Goal: Task Accomplishment & Management: Complete application form

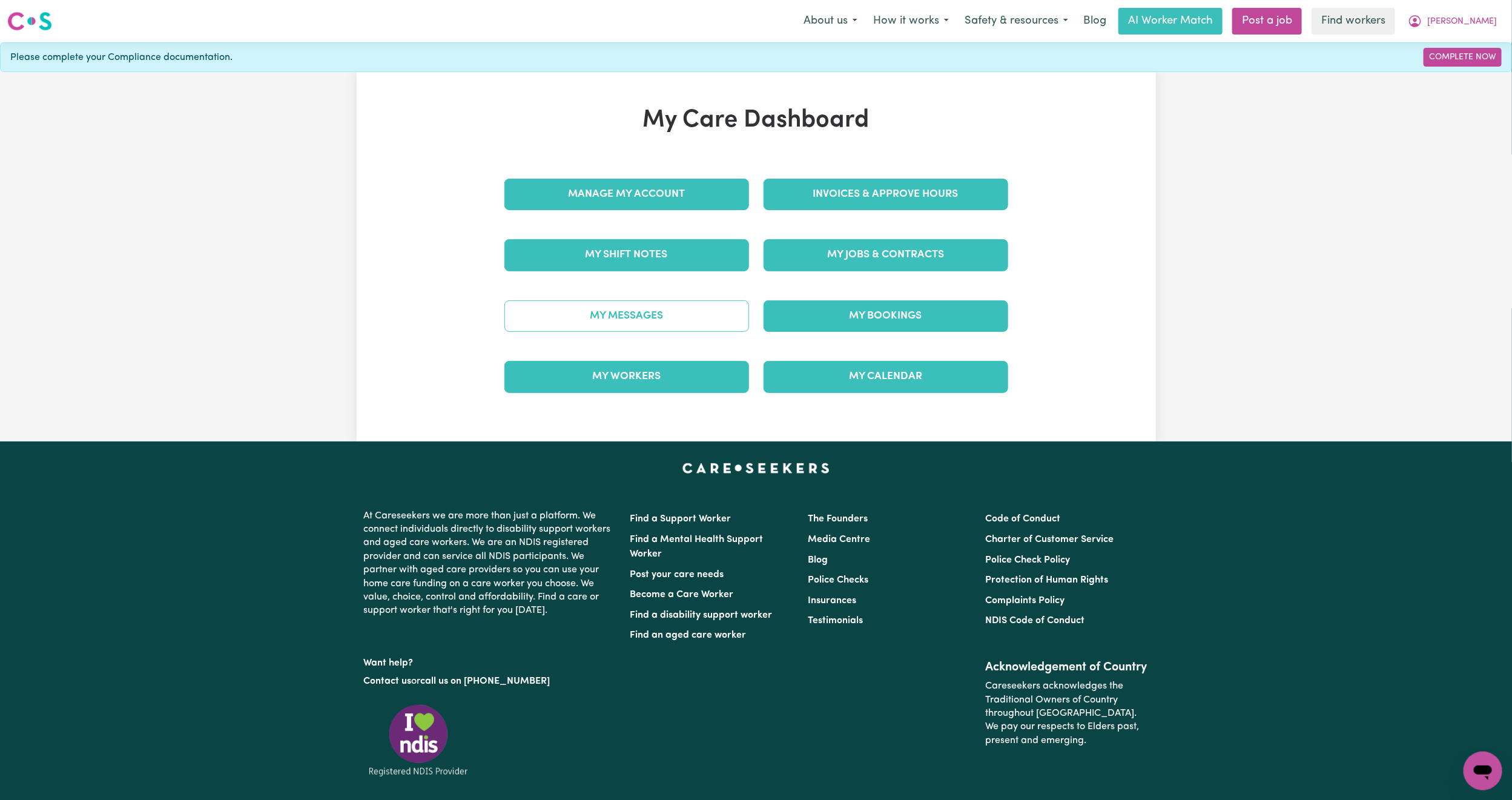
click at [619, 318] on link "My Messages" at bounding box center [627, 316] width 245 height 32
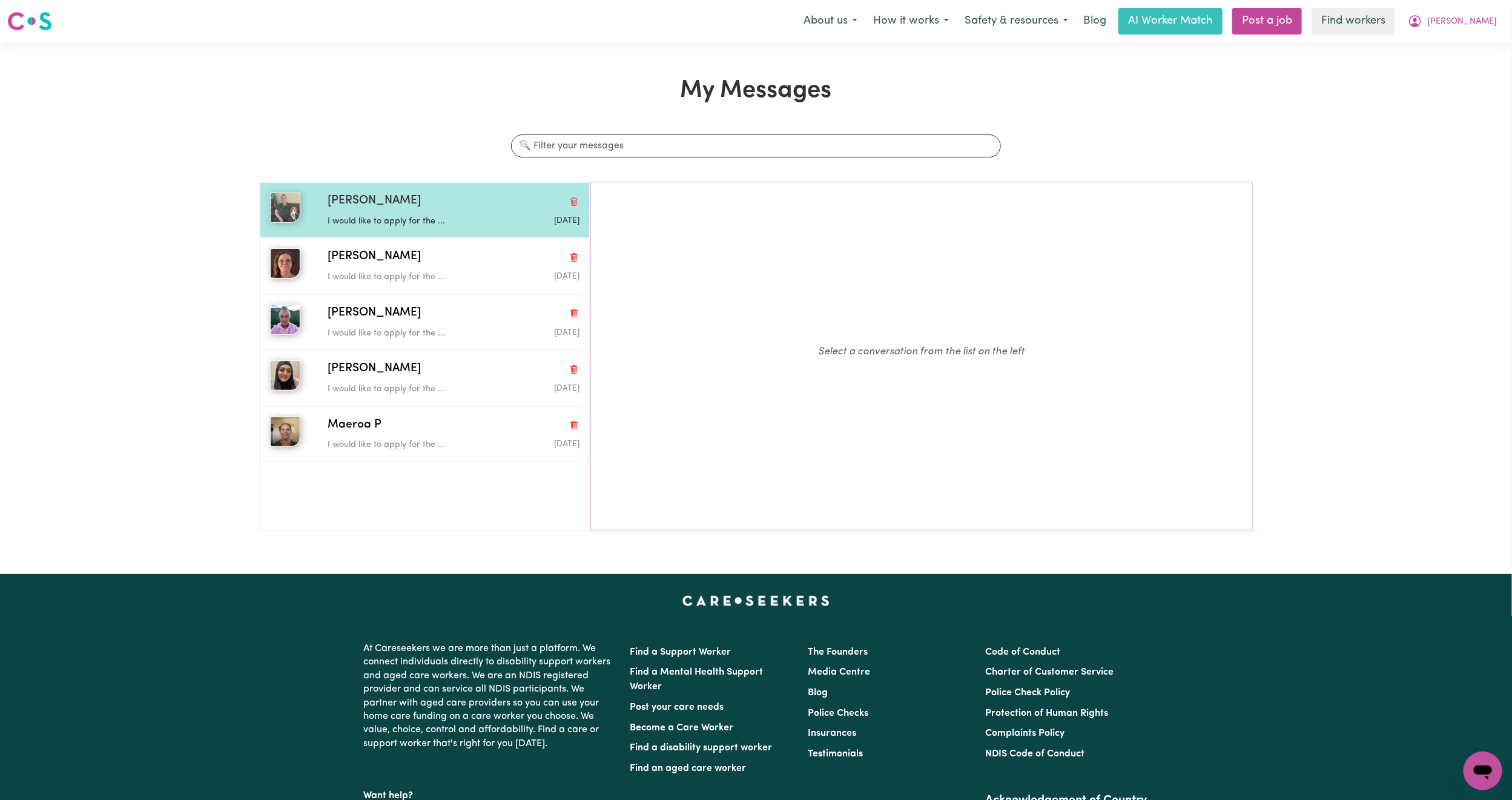
click at [422, 233] on div "[PERSON_NAME] R I would like to apply for the ... [DATE]" at bounding box center [425, 210] width 330 height 55
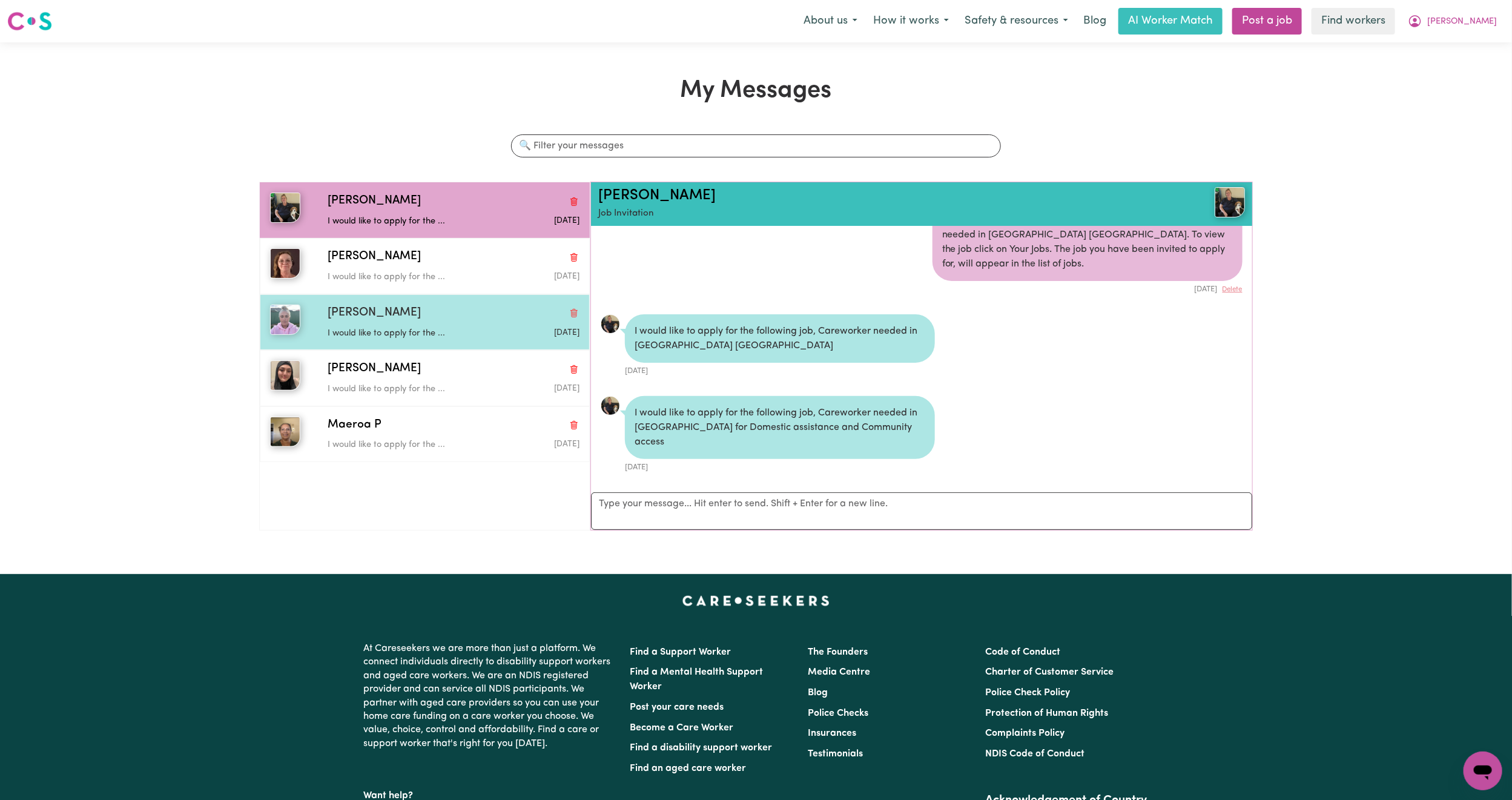
drag, startPoint x: 425, startPoint y: 306, endPoint x: 424, endPoint y: 313, distance: 7.1
click at [425, 309] on div "[PERSON_NAME]" at bounding box center [454, 313] width 252 height 17
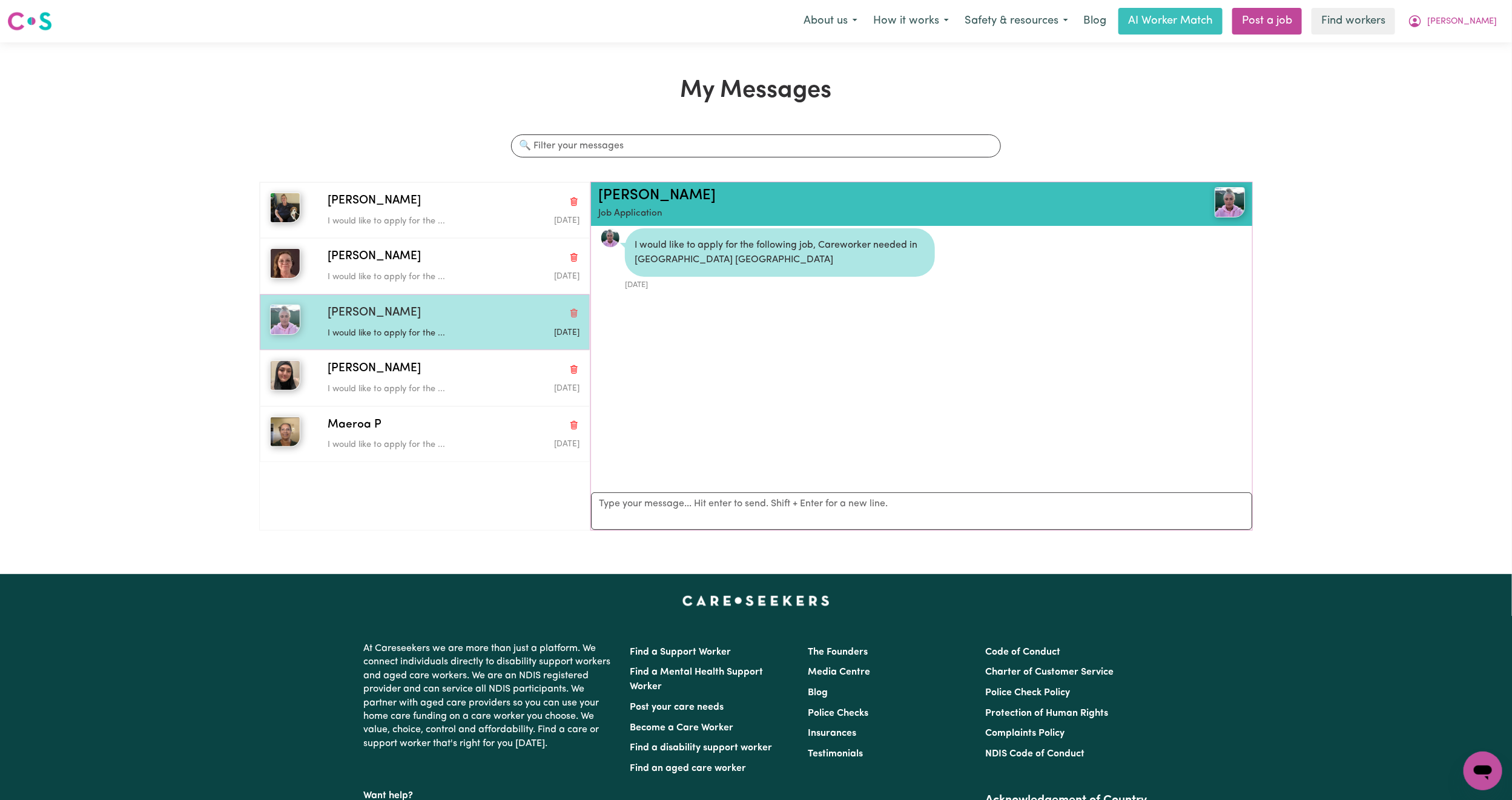
scroll to position [8, 0]
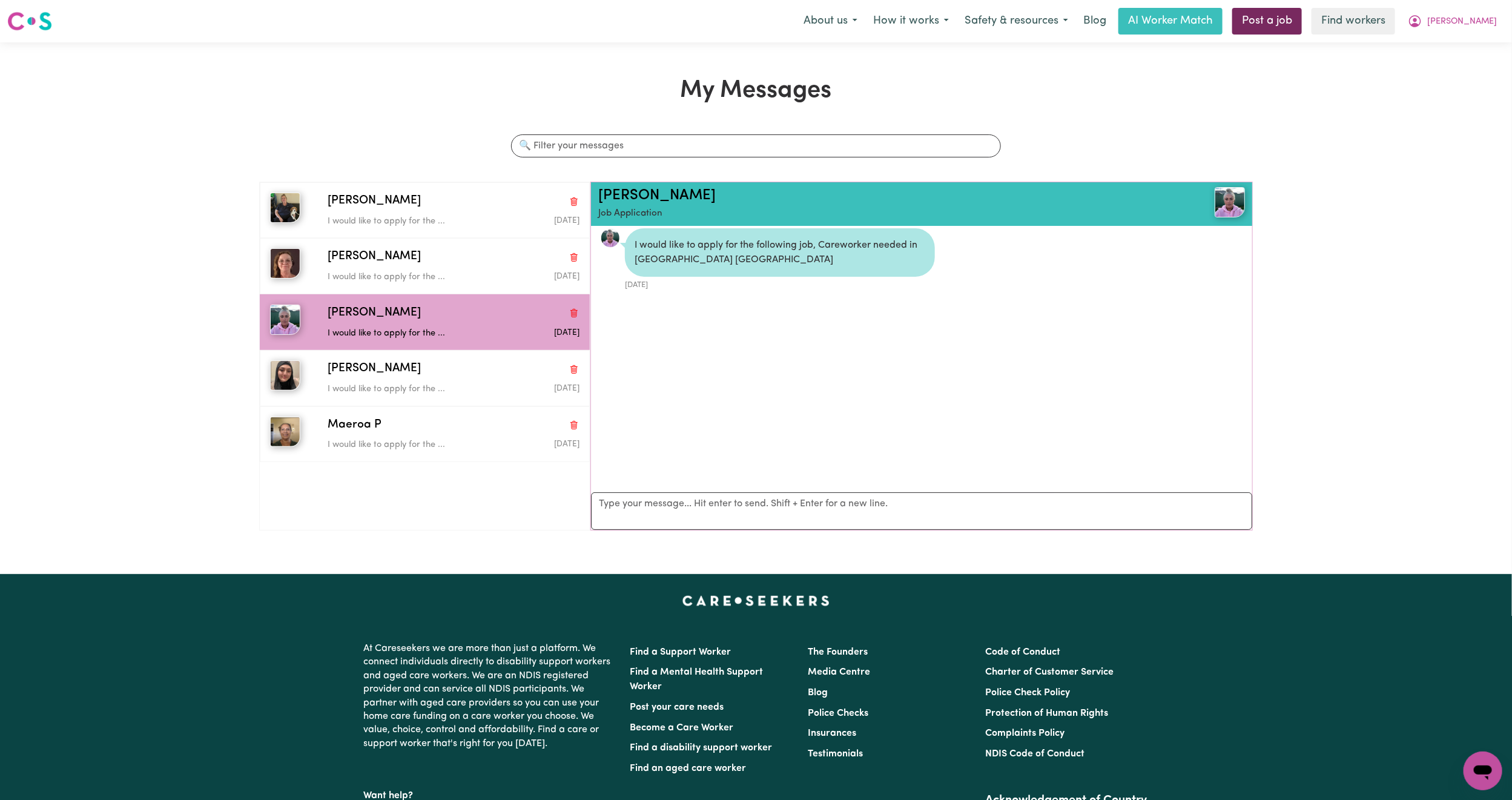
click at [1302, 27] on link "Post a job" at bounding box center [1267, 21] width 70 height 27
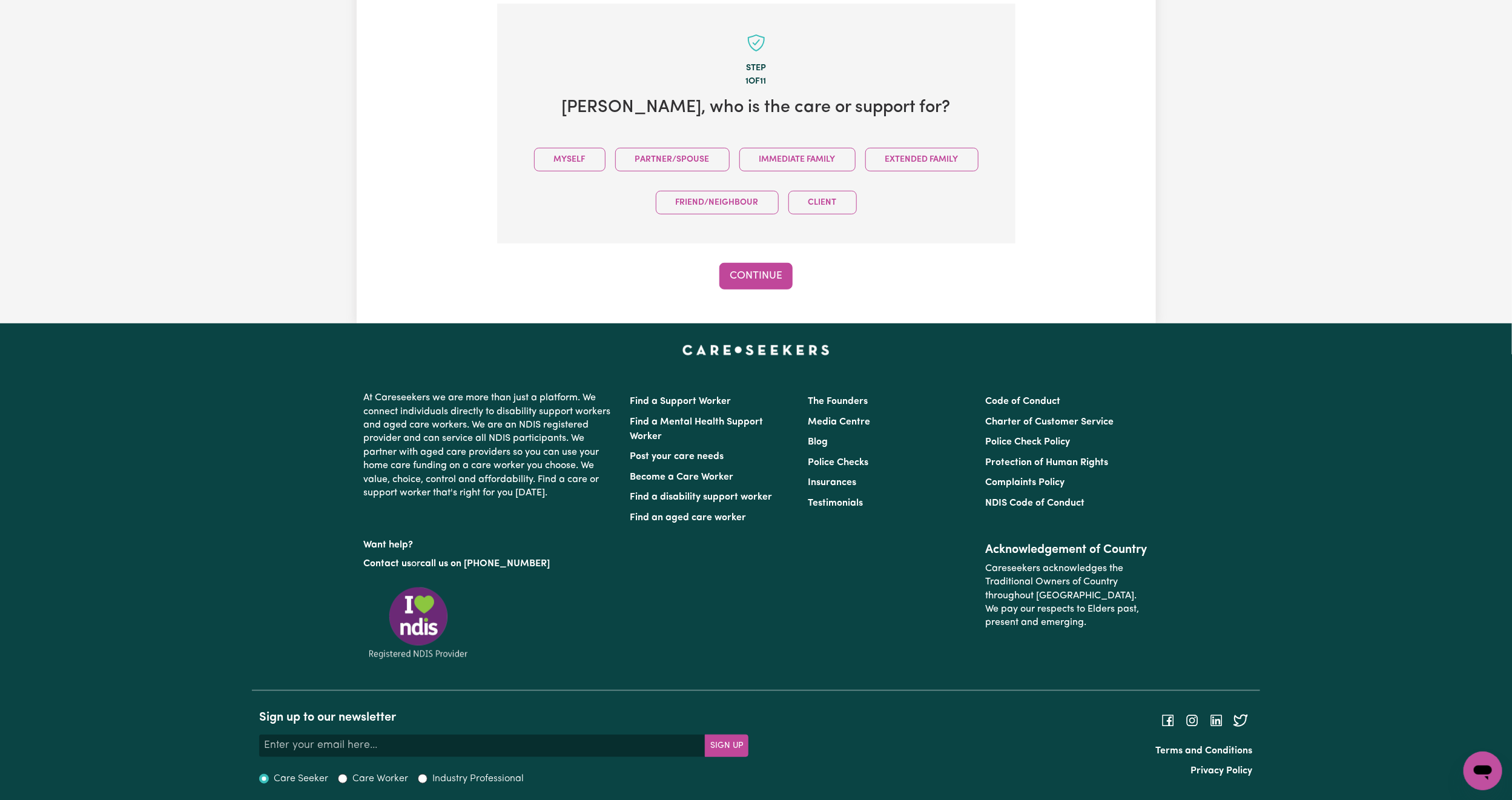
scroll to position [265, 0]
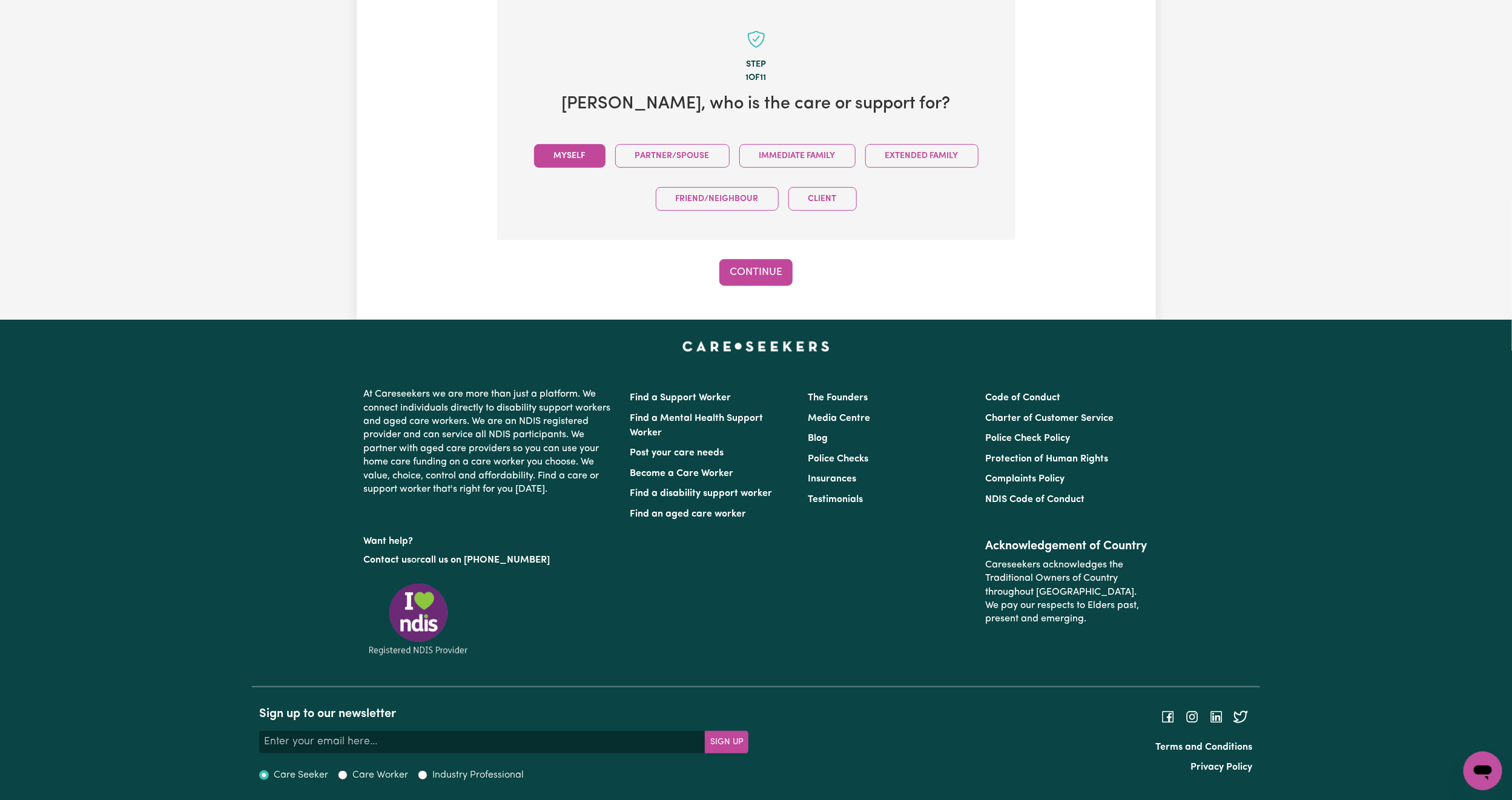
click at [596, 151] on button "Myself" at bounding box center [569, 156] width 72 height 24
click at [766, 276] on button "Continue" at bounding box center [756, 272] width 74 height 27
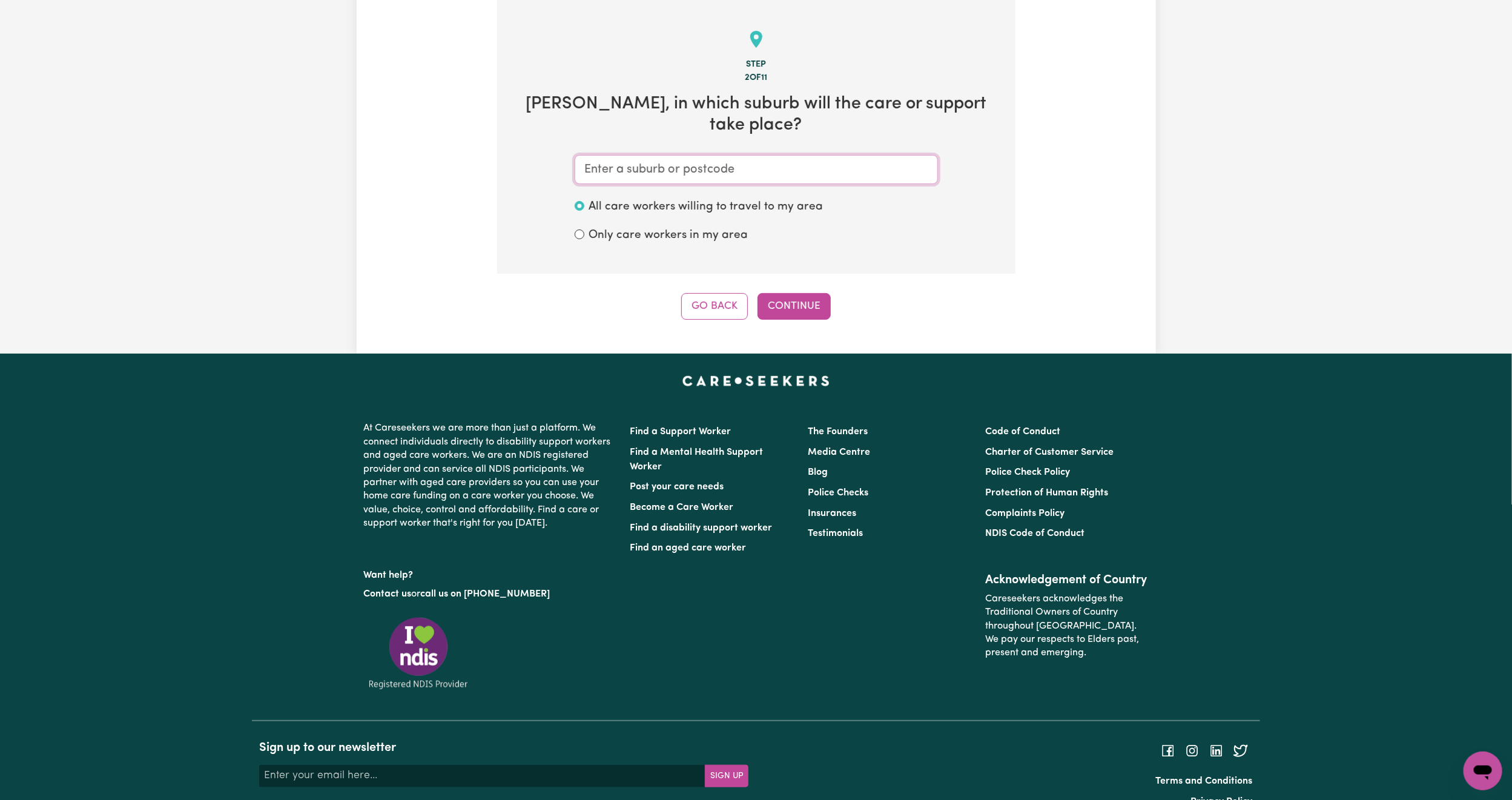
click at [776, 155] on input "text" at bounding box center [756, 169] width 363 height 29
type input "jam"
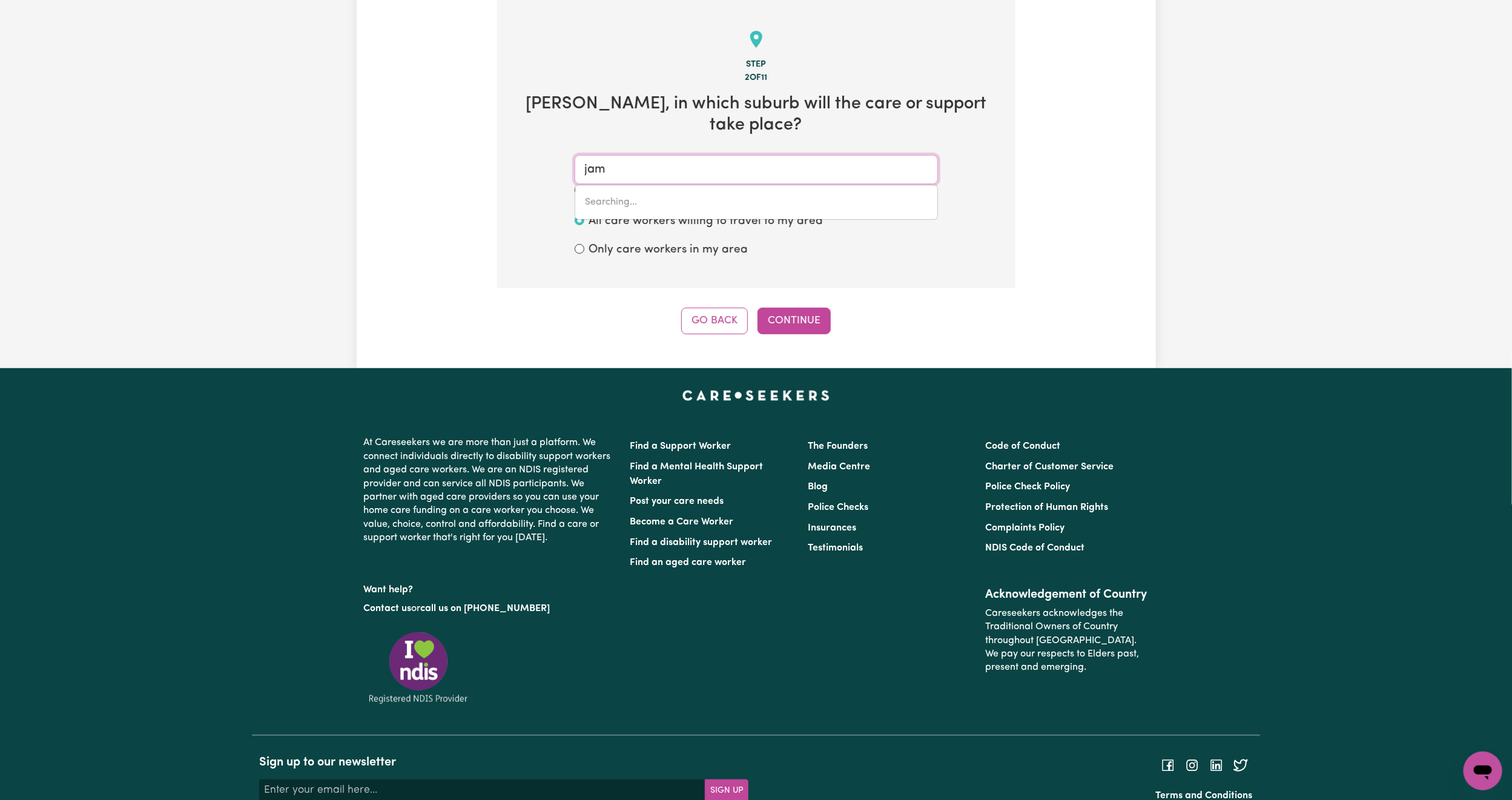
type input "jam JERRUP, Victoria, 3984"
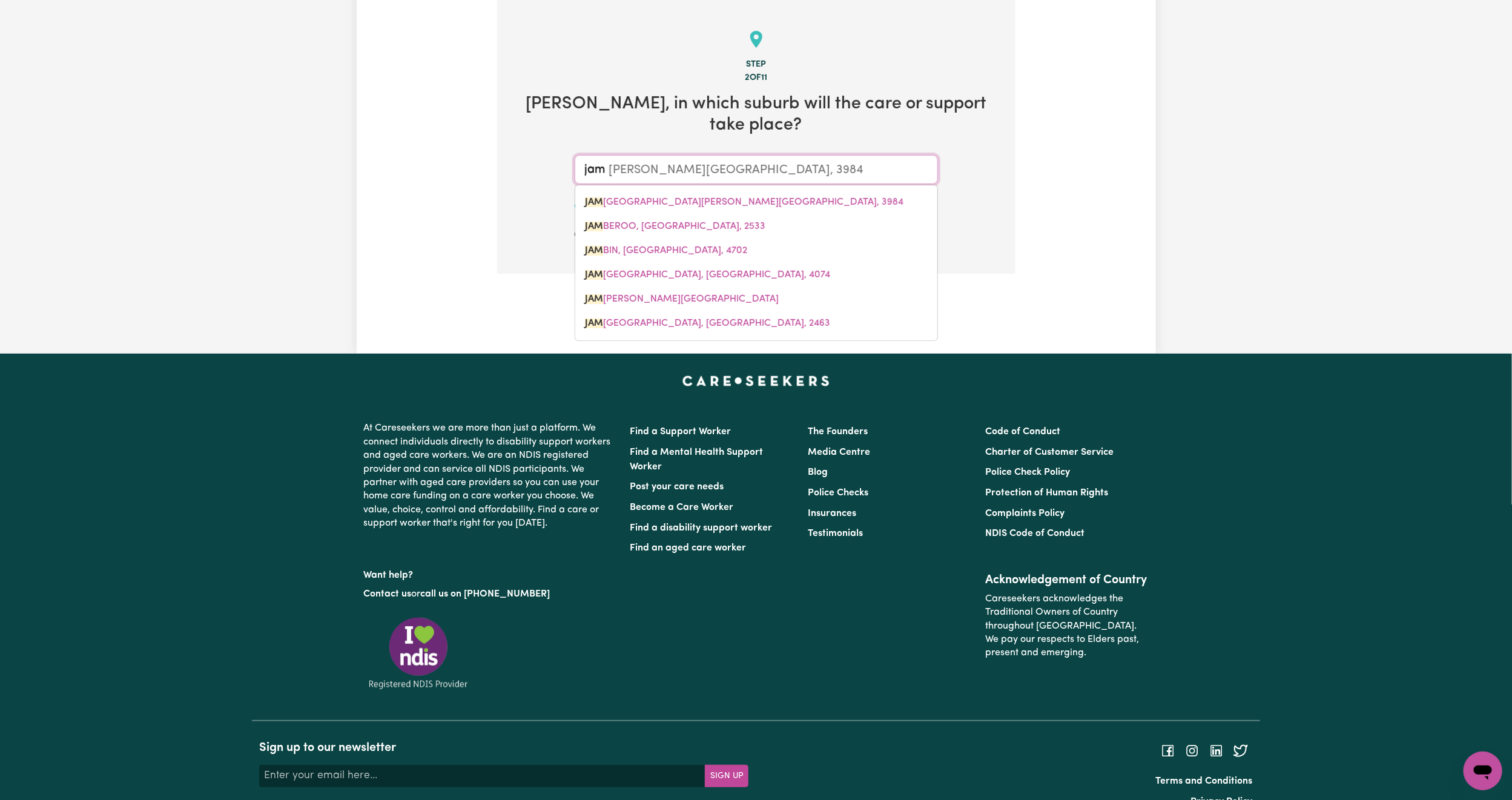
type input "jami"
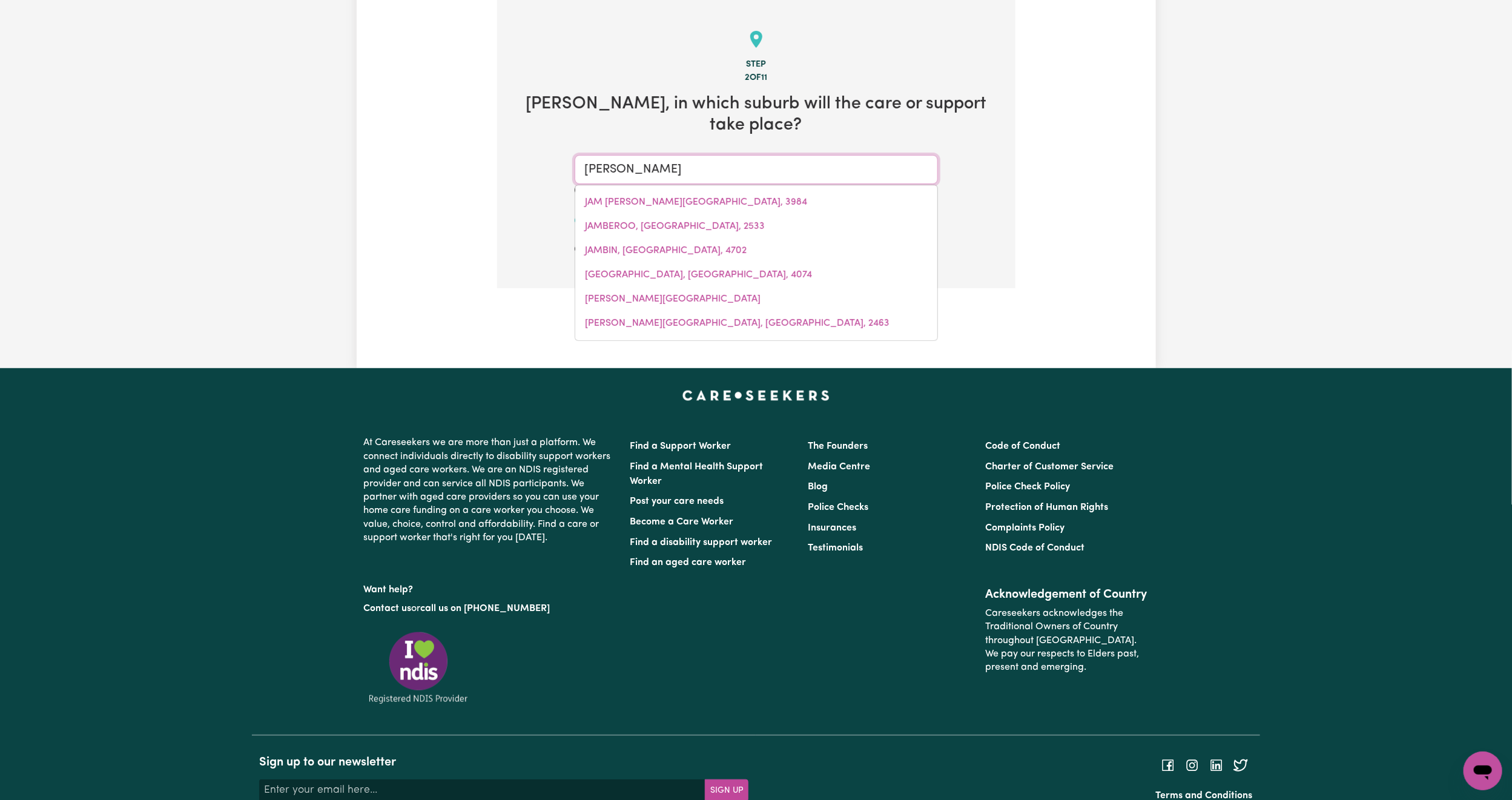
type input "jamiESON, South Australia, 5640"
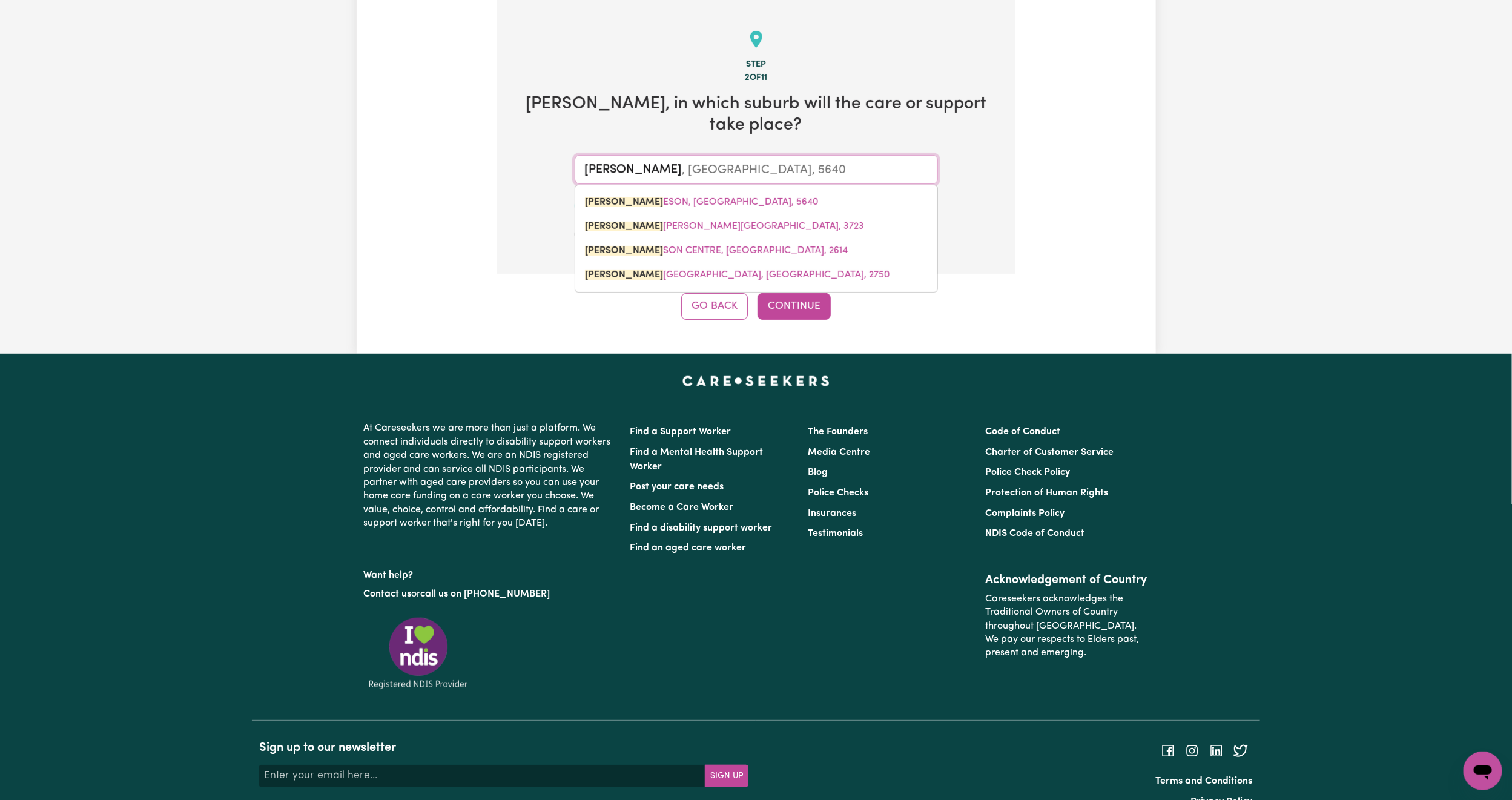
type input "jamis"
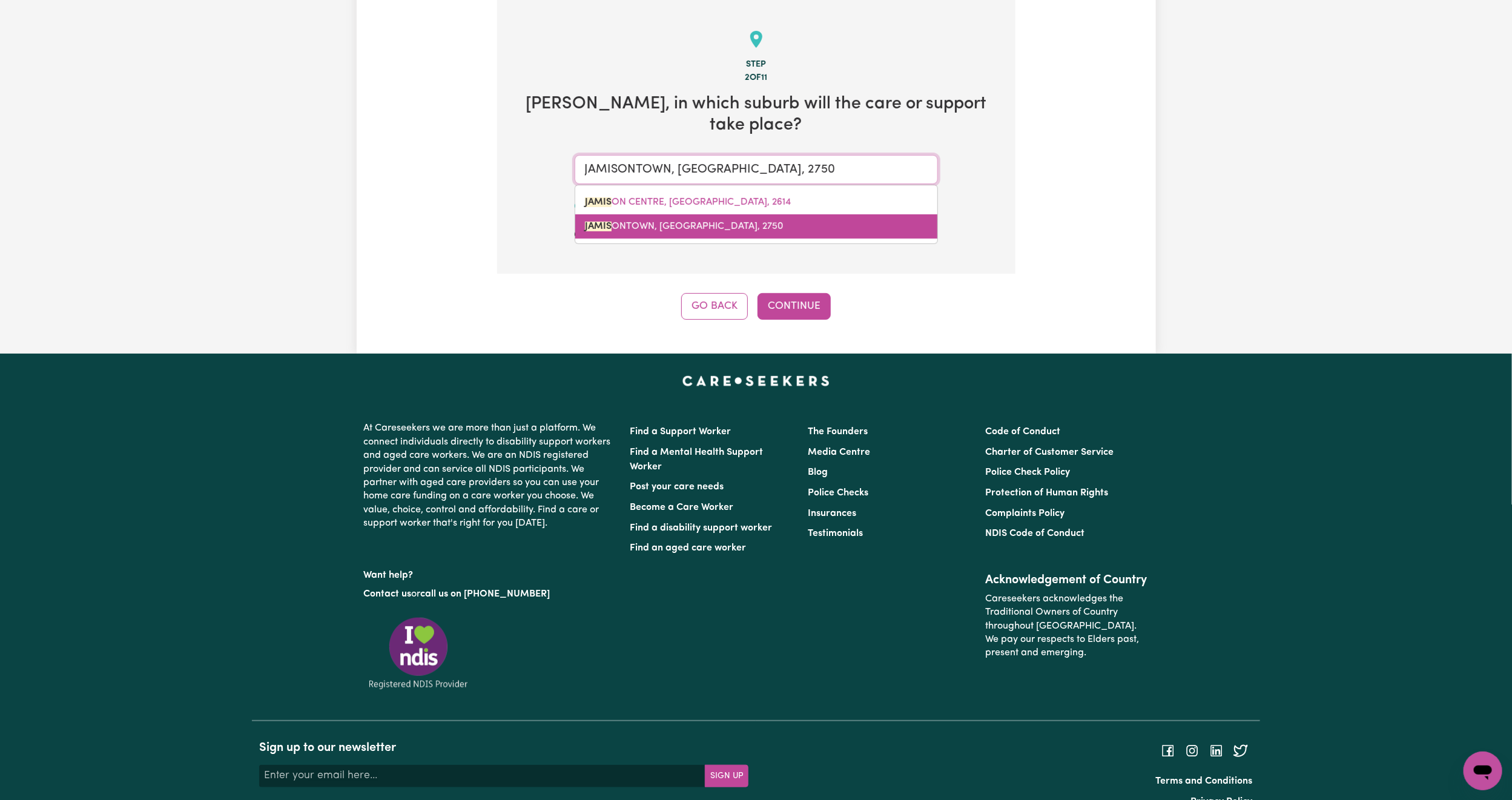
type input "jamis"
type input "jamisON CENTRE, Australian Capital Territory, 2614"
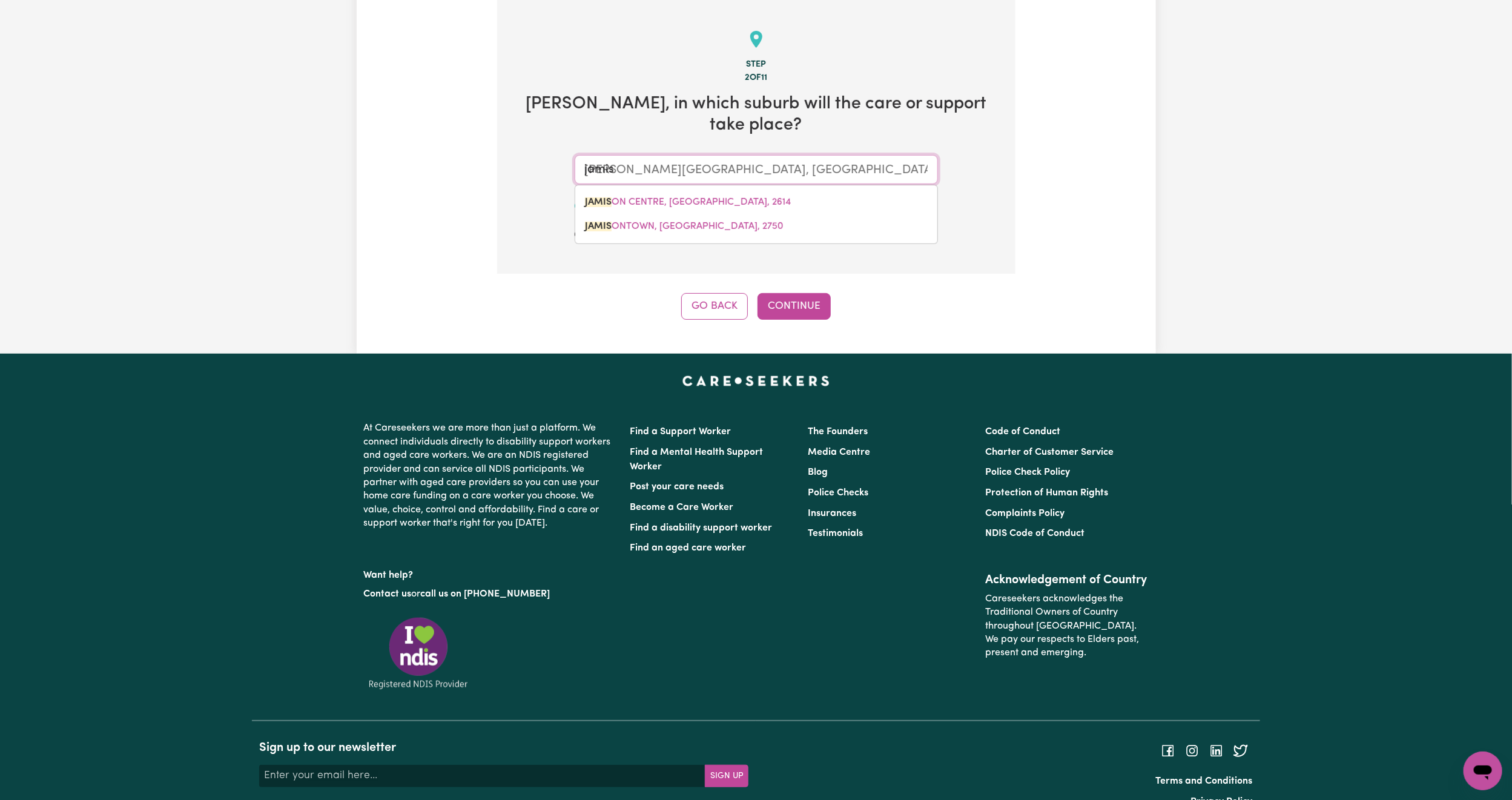
type input "JAMISONTOWN, New South Wales, 2750"
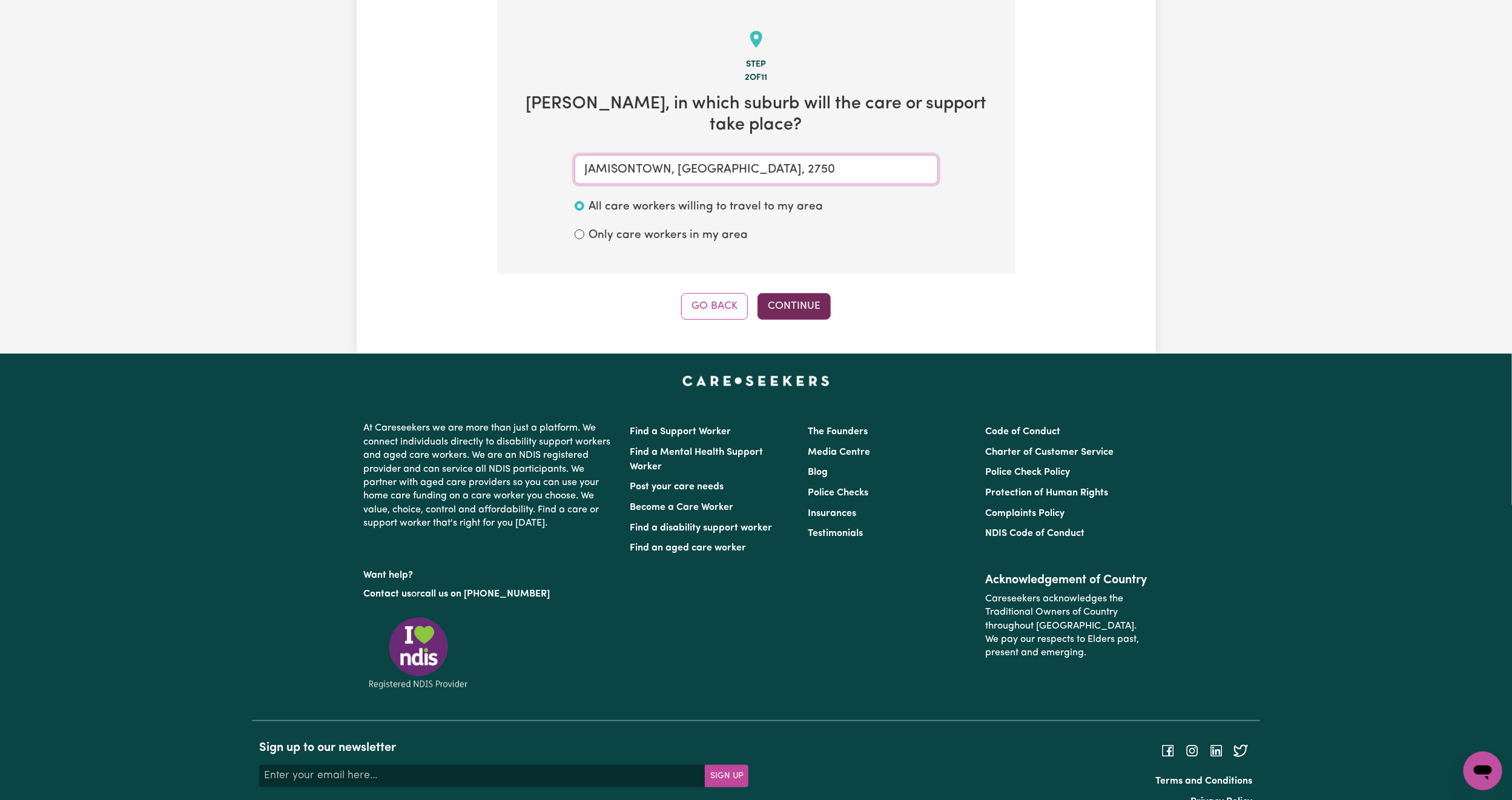
type input "JAMISONTOWN, New South Wales, 2750"
click at [807, 293] on button "Continue" at bounding box center [794, 306] width 74 height 27
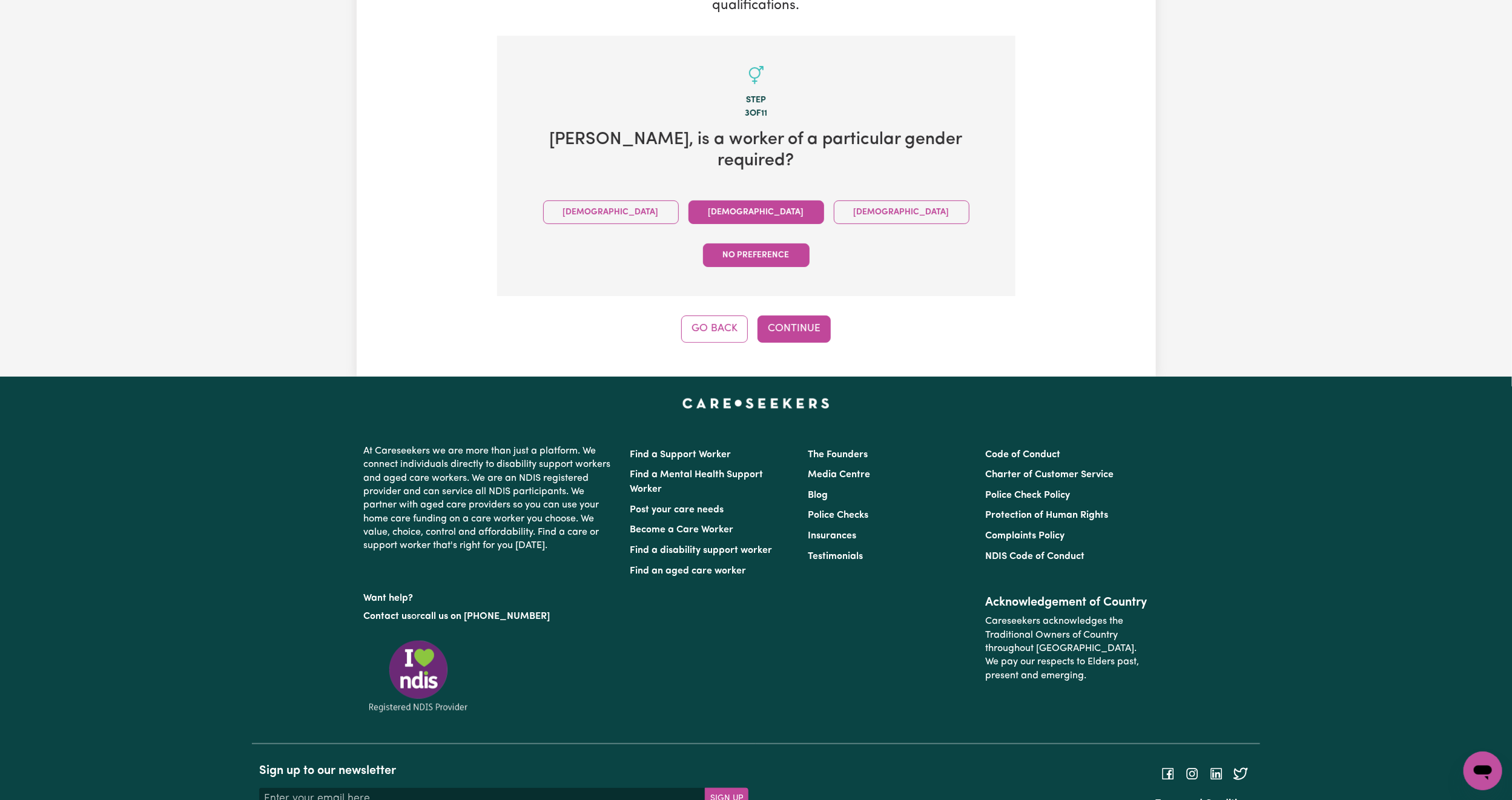
click at [688, 201] on button "Female" at bounding box center [756, 212] width 136 height 24
click at [811, 315] on button "Continue" at bounding box center [794, 328] width 74 height 27
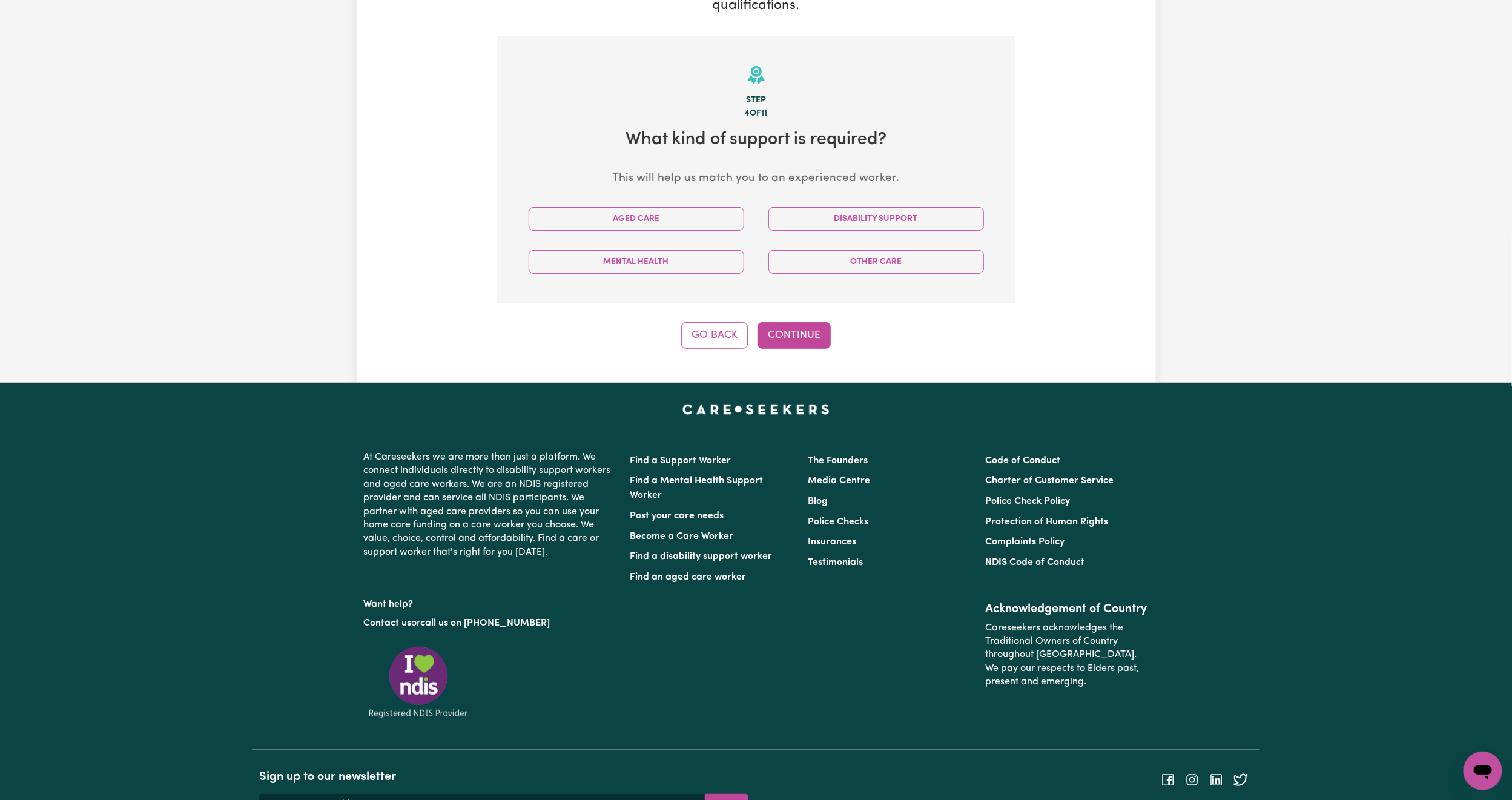
scroll to position [265, 0]
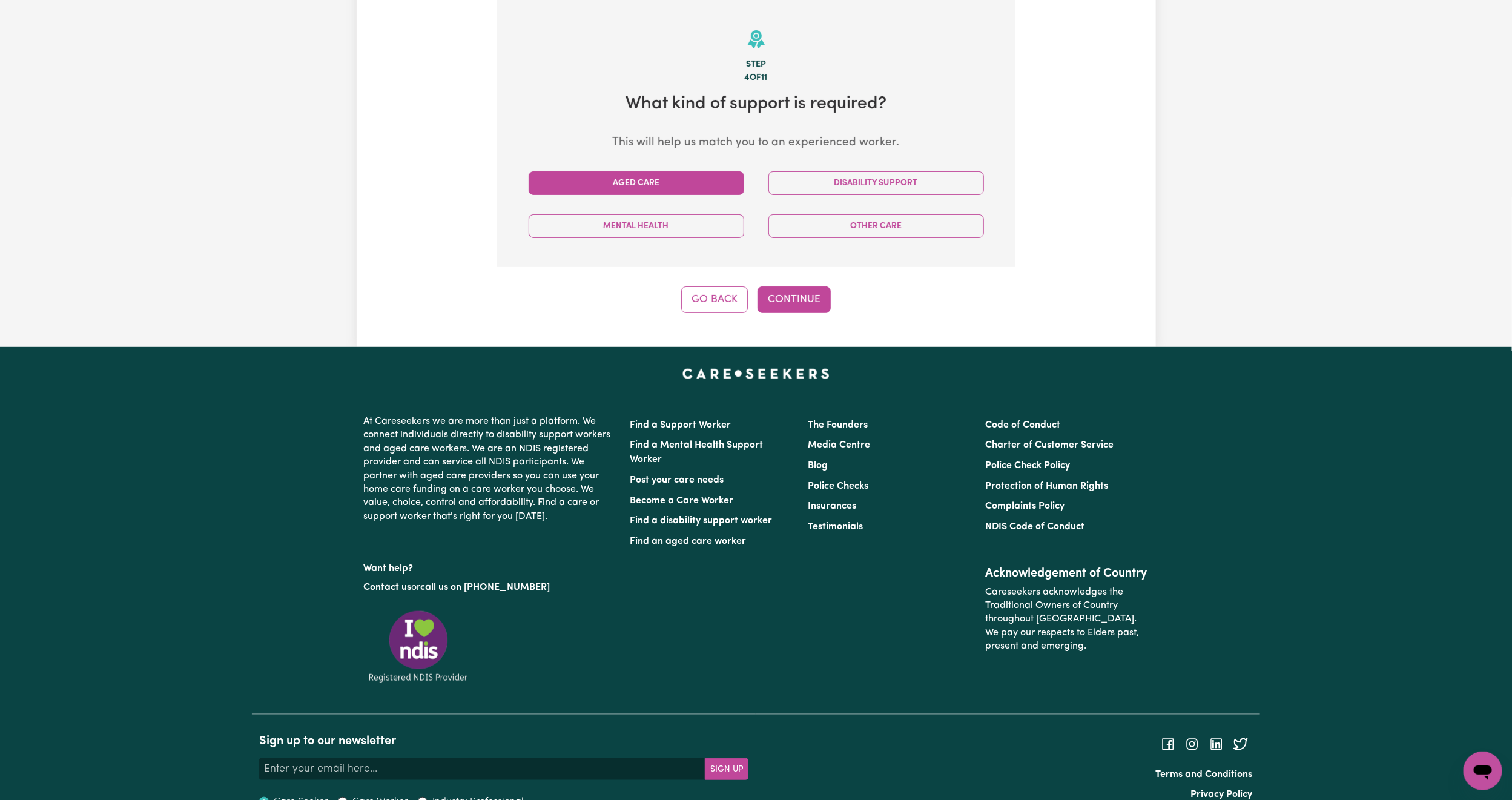
click at [695, 189] on button "Aged Care" at bounding box center [637, 183] width 216 height 24
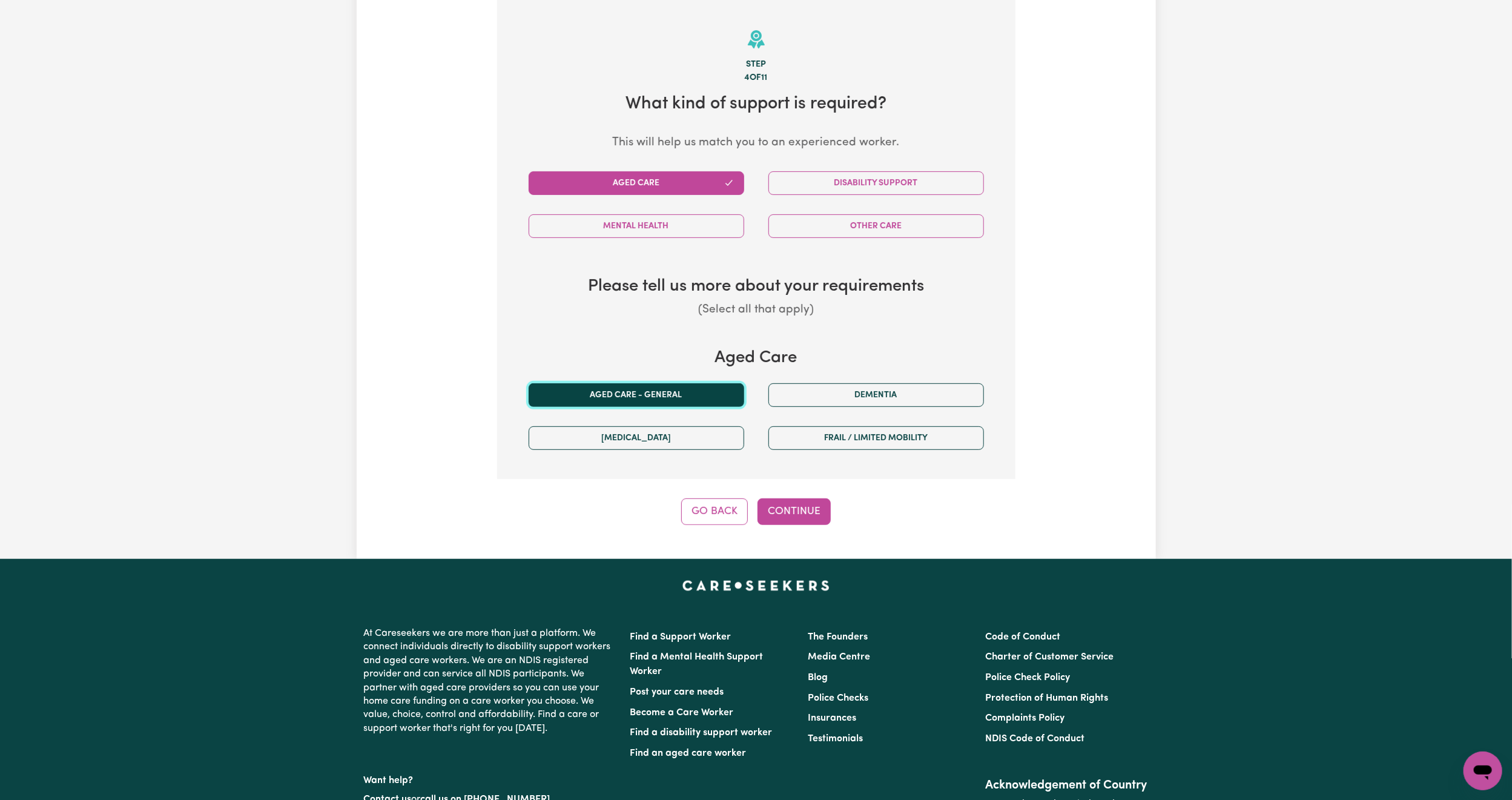
click at [676, 405] on button "Aged care - General" at bounding box center [637, 395] width 216 height 24
drag, startPoint x: 782, startPoint y: 494, endPoint x: 784, endPoint y: 517, distance: 23.1
click at [782, 495] on div "Step 4 of 11 What kind of support is required? This will help us match you to a…" at bounding box center [756, 262] width 518 height 525
click at [784, 517] on button "Continue" at bounding box center [794, 512] width 74 height 27
select select "AGED_HOME_CARE"
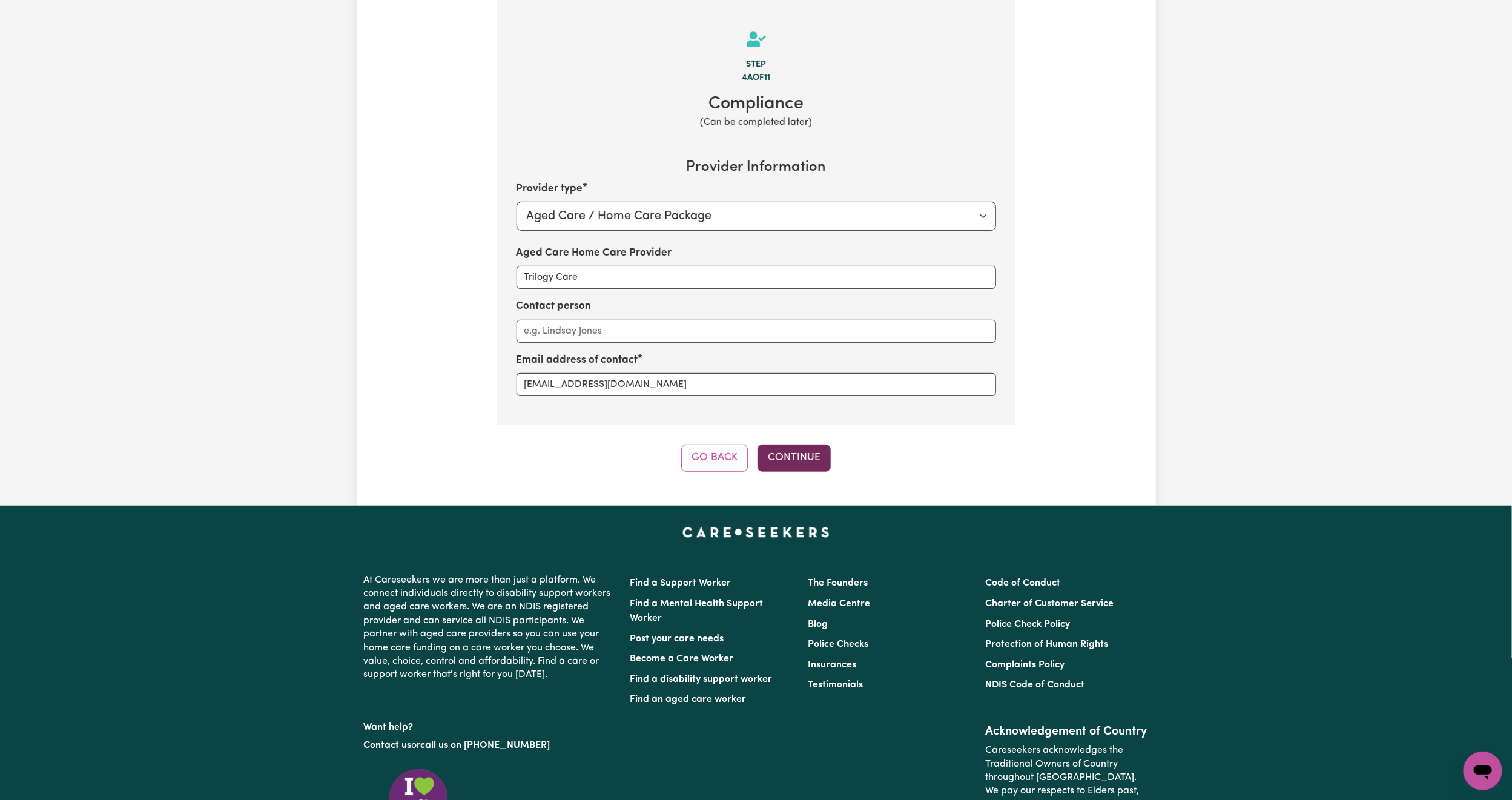
click at [785, 460] on button "Continue" at bounding box center [794, 457] width 74 height 27
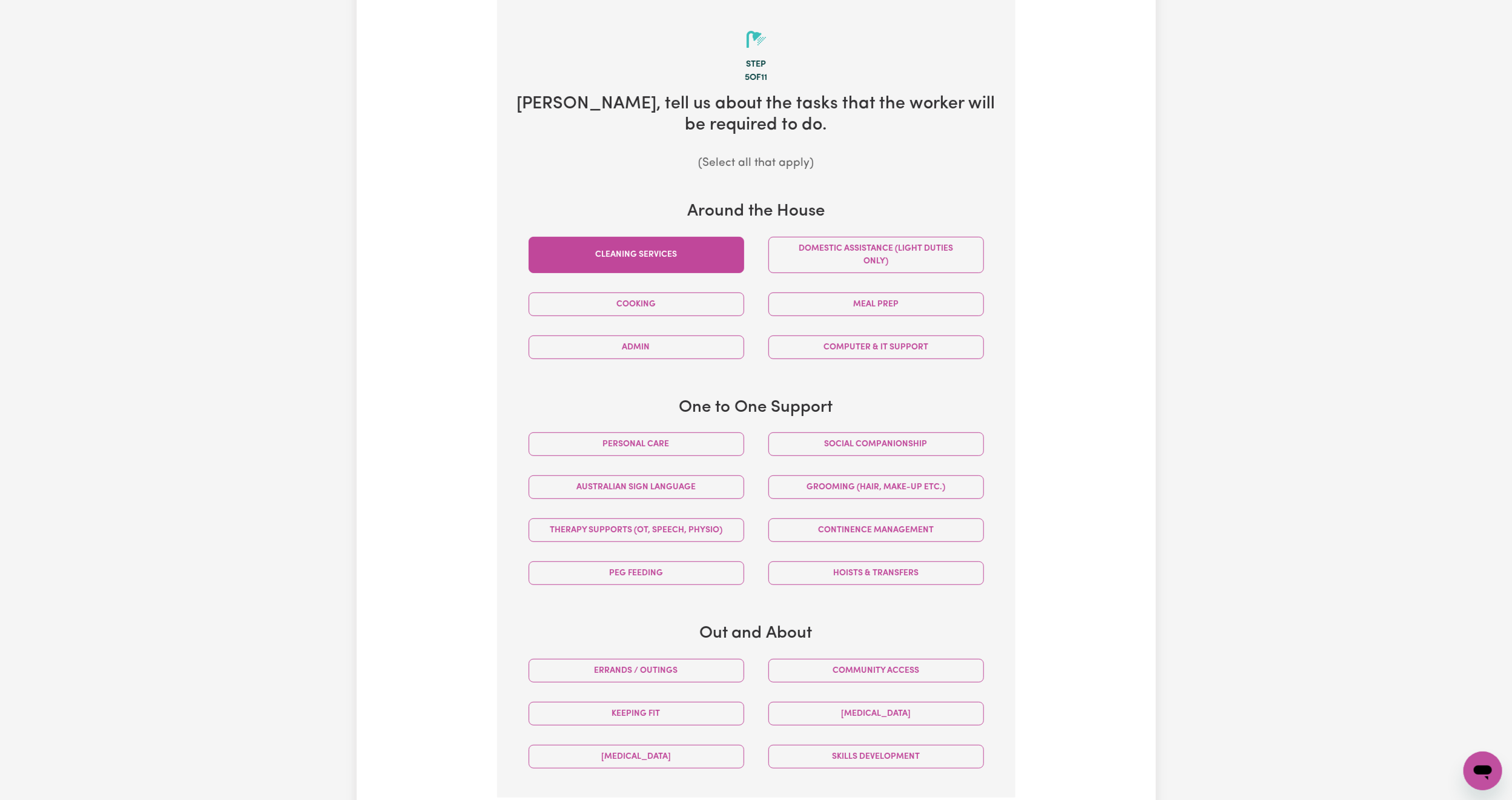
click at [685, 267] on button "Cleaning services" at bounding box center [637, 255] width 216 height 36
click at [945, 262] on button "Domestic assistance (light duties only)" at bounding box center [876, 255] width 216 height 36
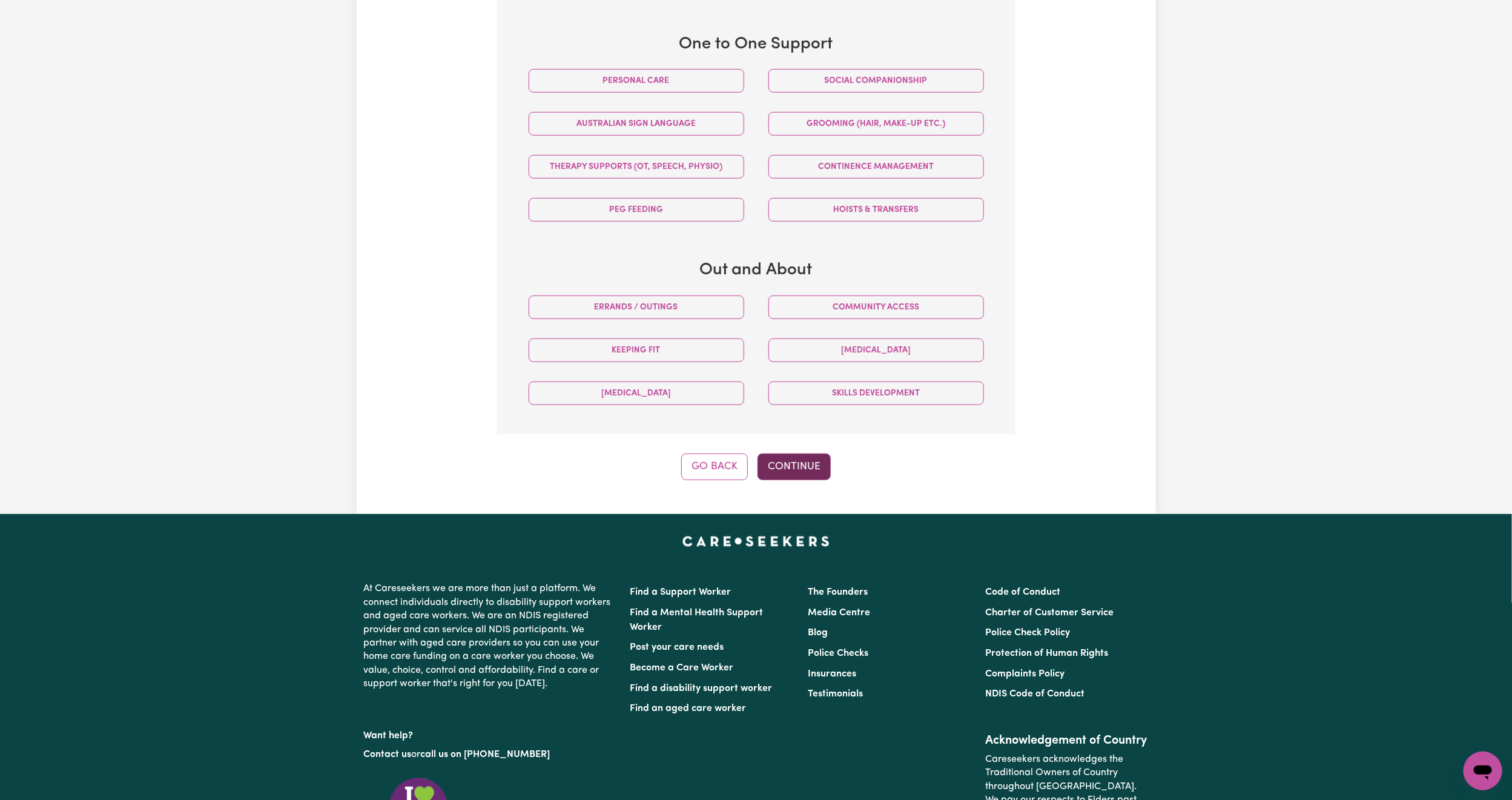
click at [804, 467] on button "Continue" at bounding box center [794, 467] width 74 height 27
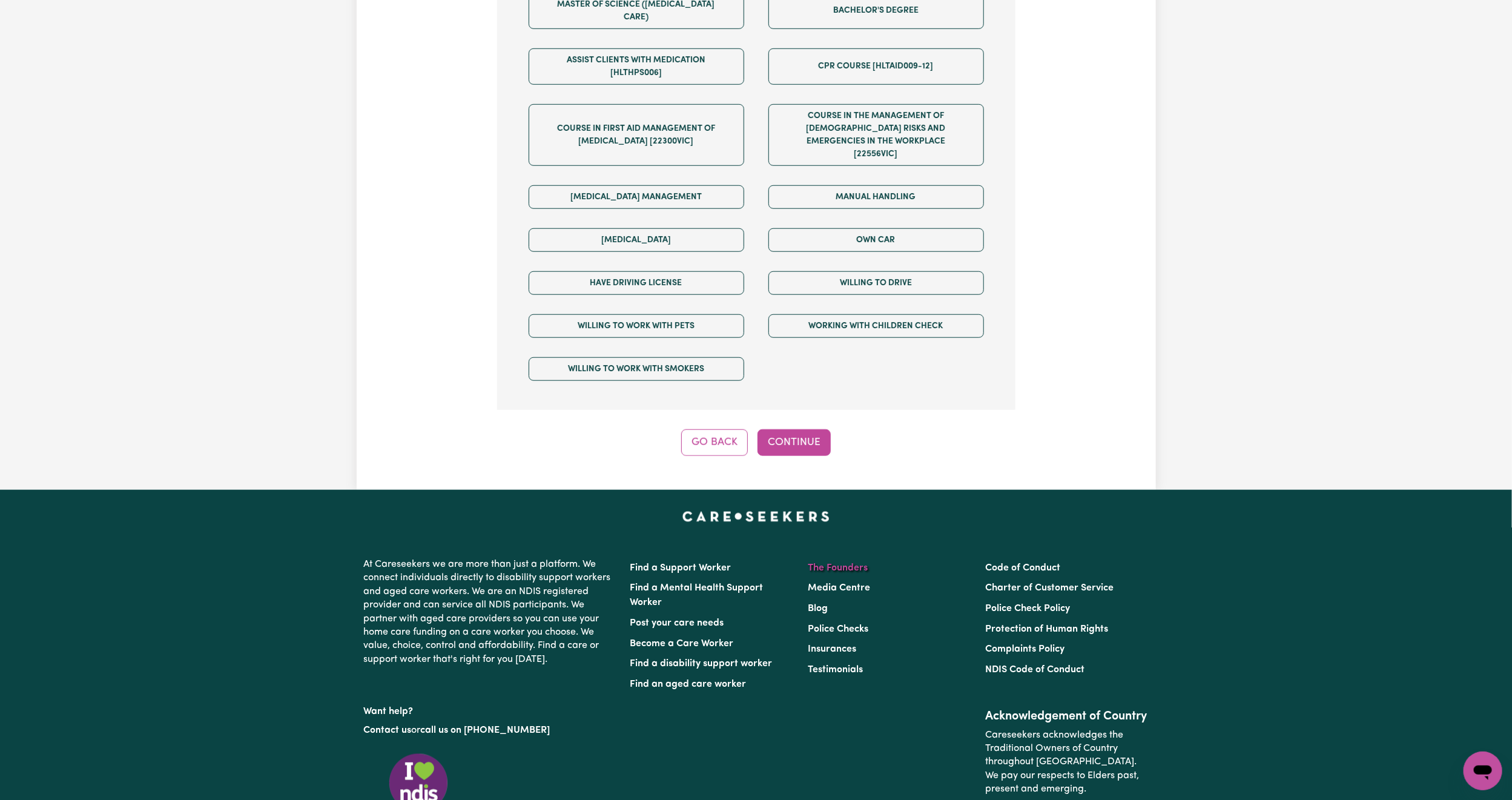
scroll to position [720, 0]
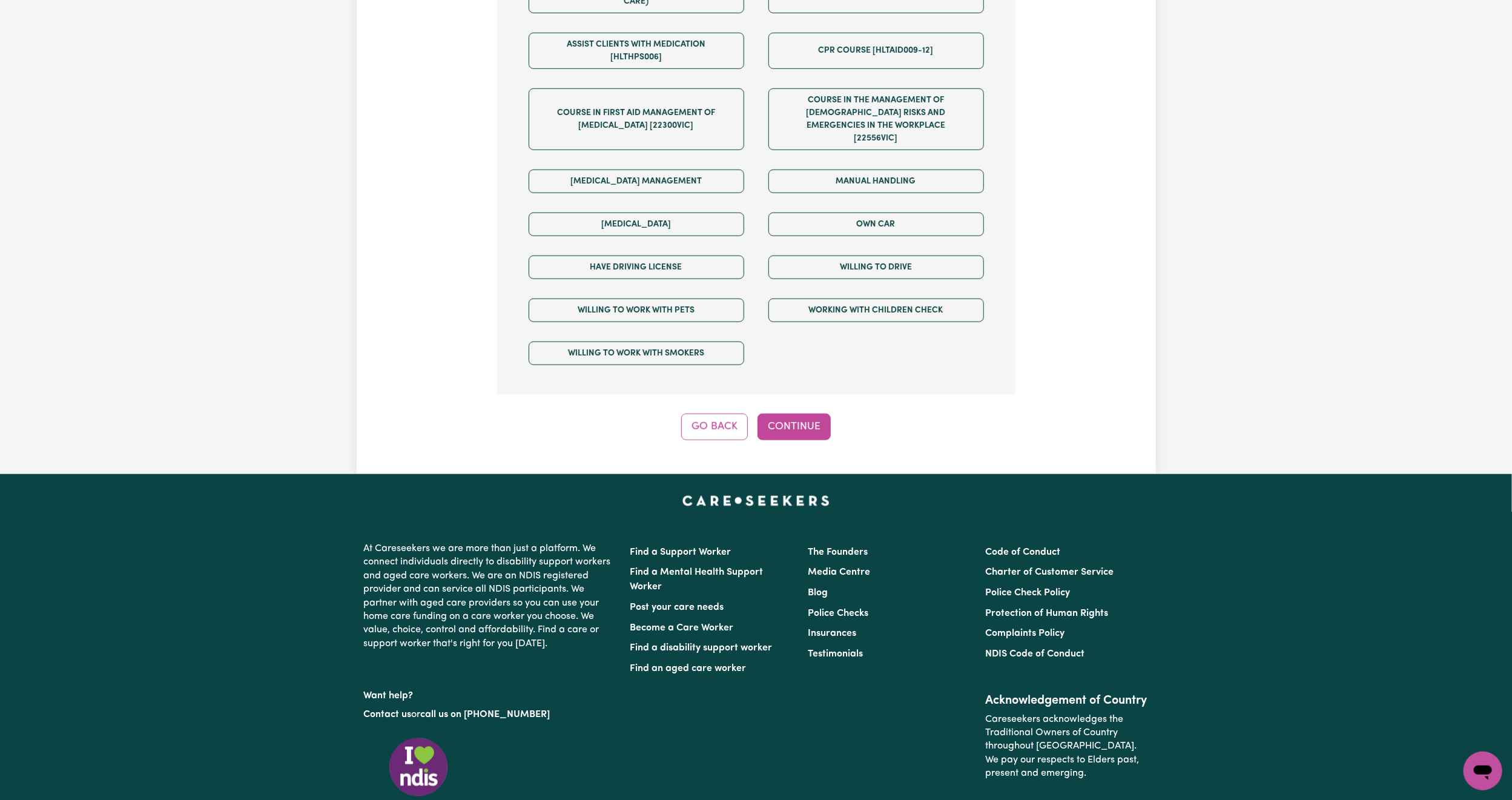
click at [783, 414] on button "Continue" at bounding box center [794, 427] width 74 height 27
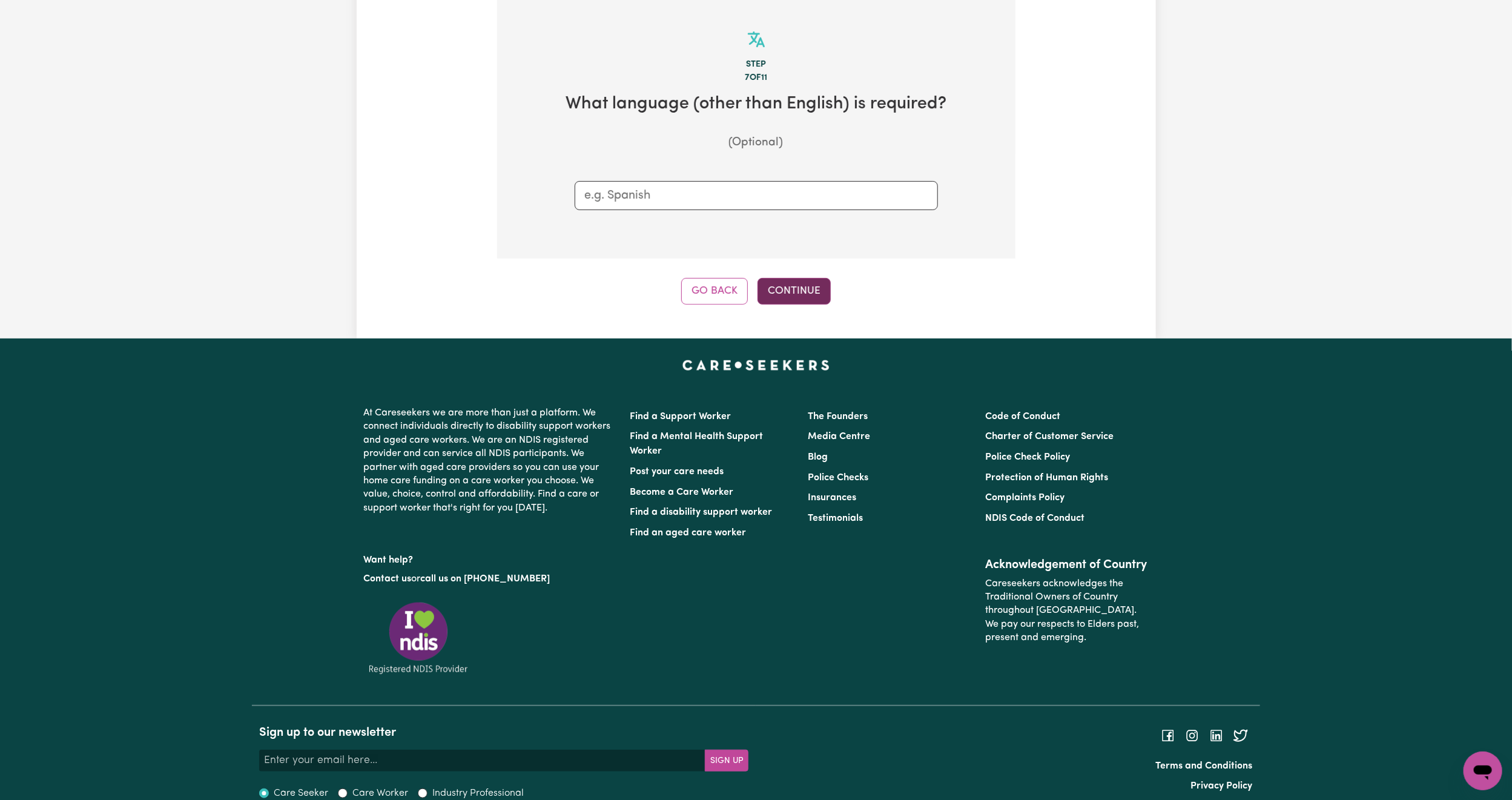
click at [774, 280] on button "Continue" at bounding box center [794, 291] width 74 height 27
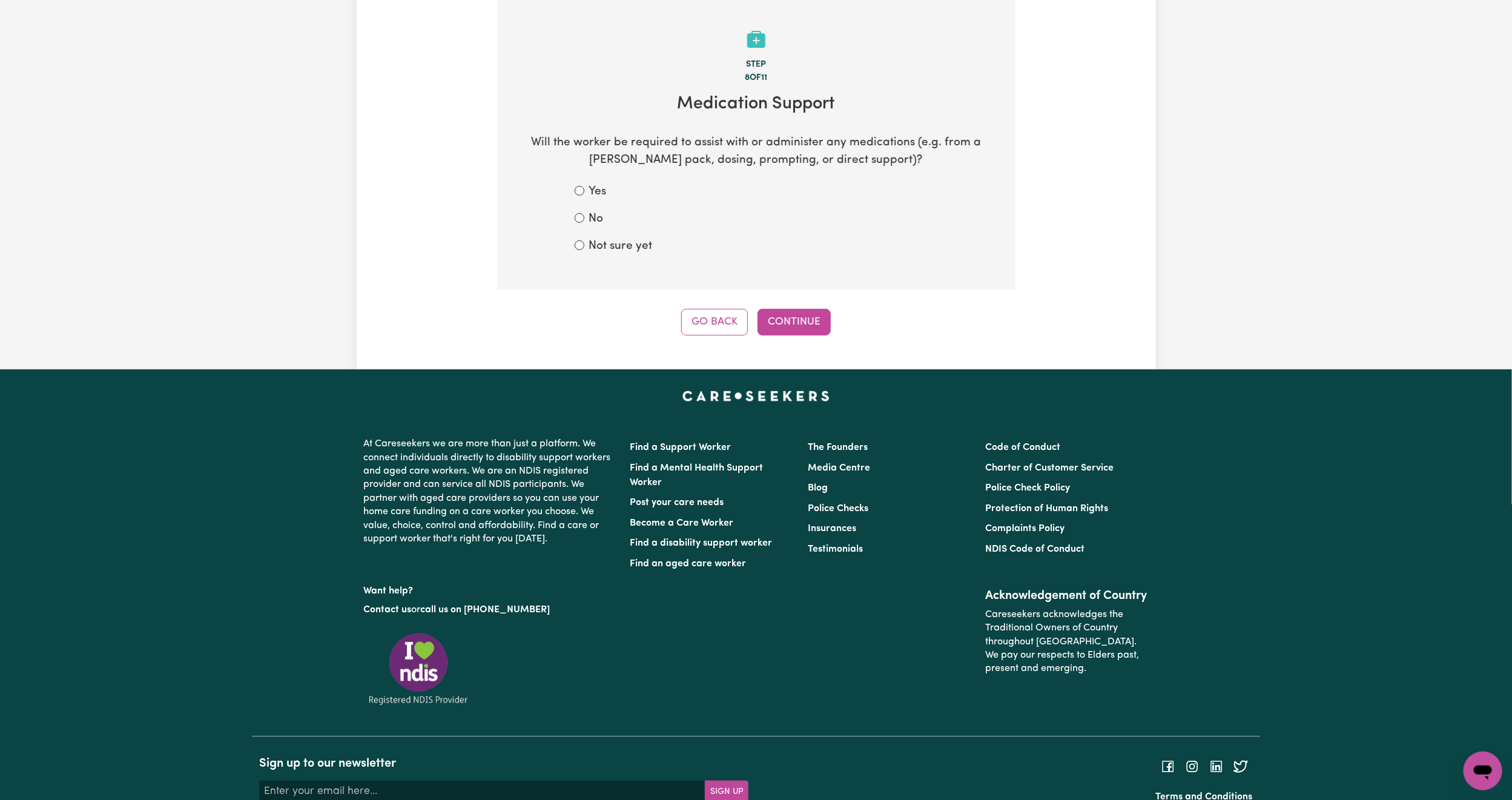
click at [598, 216] on label "No" at bounding box center [596, 219] width 14 height 17
click at [584, 216] on input "No" at bounding box center [579, 218] width 10 height 10
radio input "true"
click at [787, 330] on button "Continue" at bounding box center [794, 322] width 74 height 27
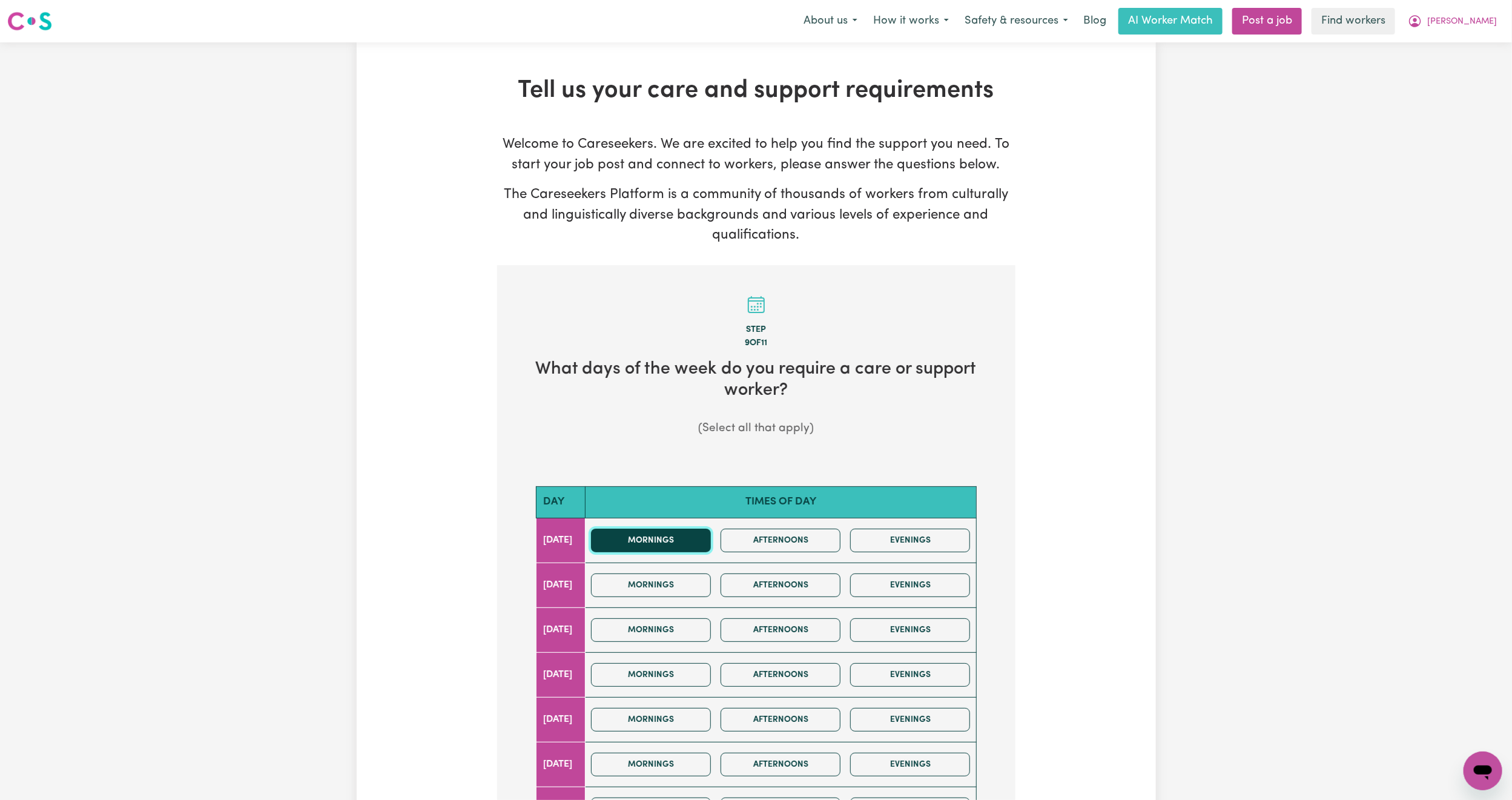
click at [711, 543] on button "Mornings" at bounding box center [651, 541] width 120 height 24
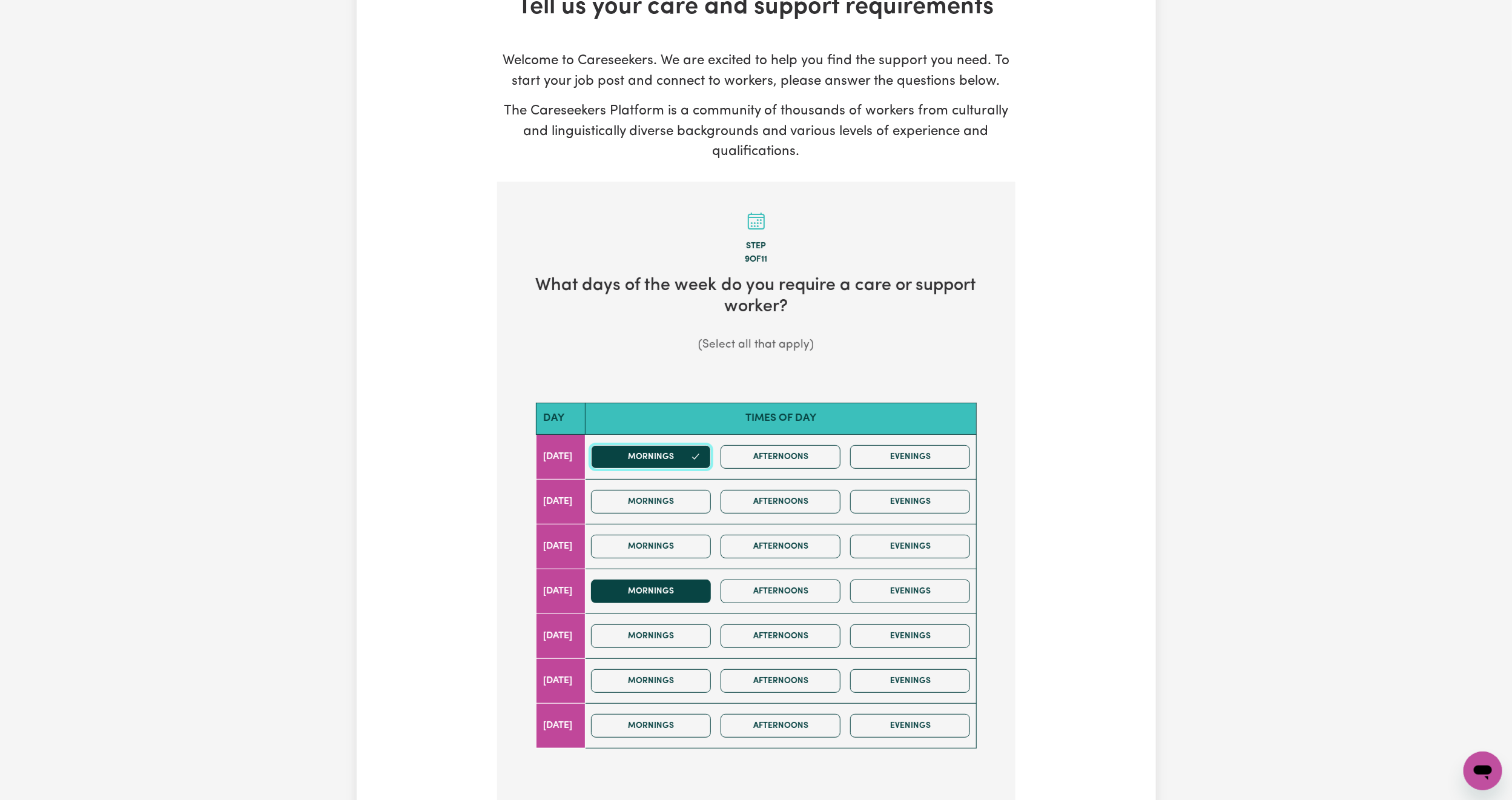
scroll to position [182, 0]
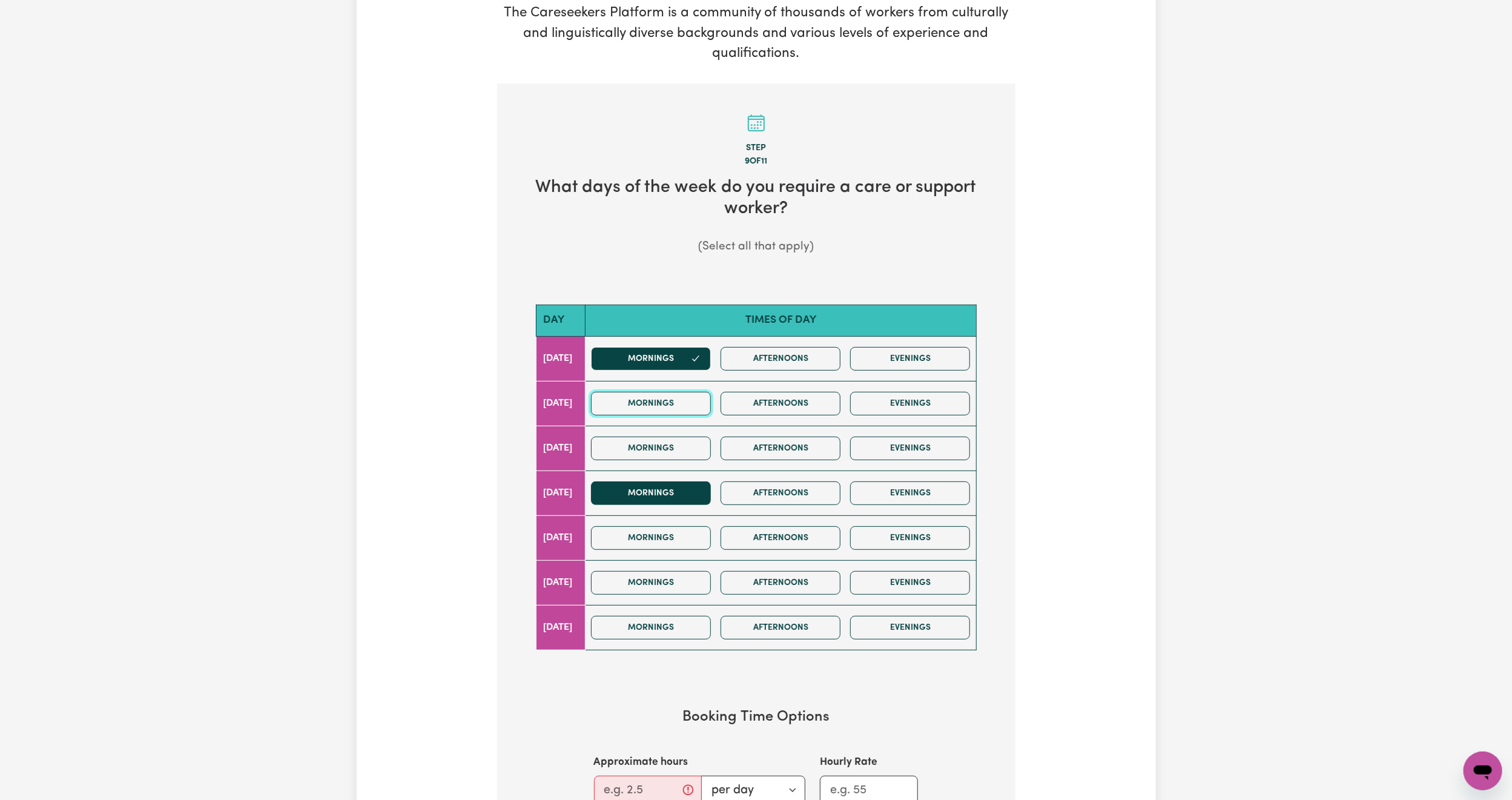
drag, startPoint x: 672, startPoint y: 414, endPoint x: 680, endPoint y: 498, distance: 84.4
click at [672, 416] on button "Mornings" at bounding box center [651, 404] width 120 height 24
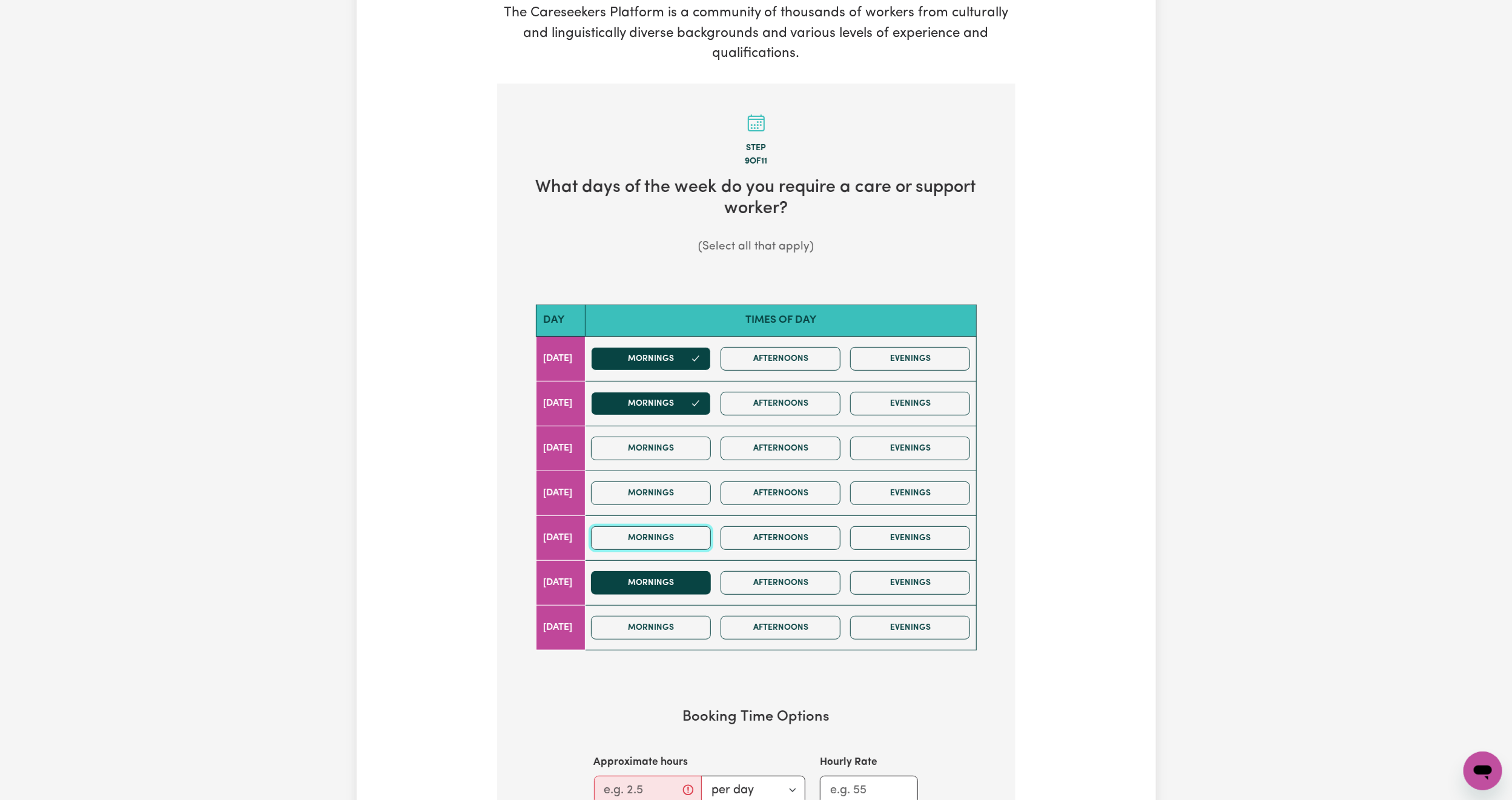
drag, startPoint x: 673, startPoint y: 548, endPoint x: 676, endPoint y: 578, distance: 30.1
click at [673, 549] on button "Mornings" at bounding box center [651, 538] width 120 height 24
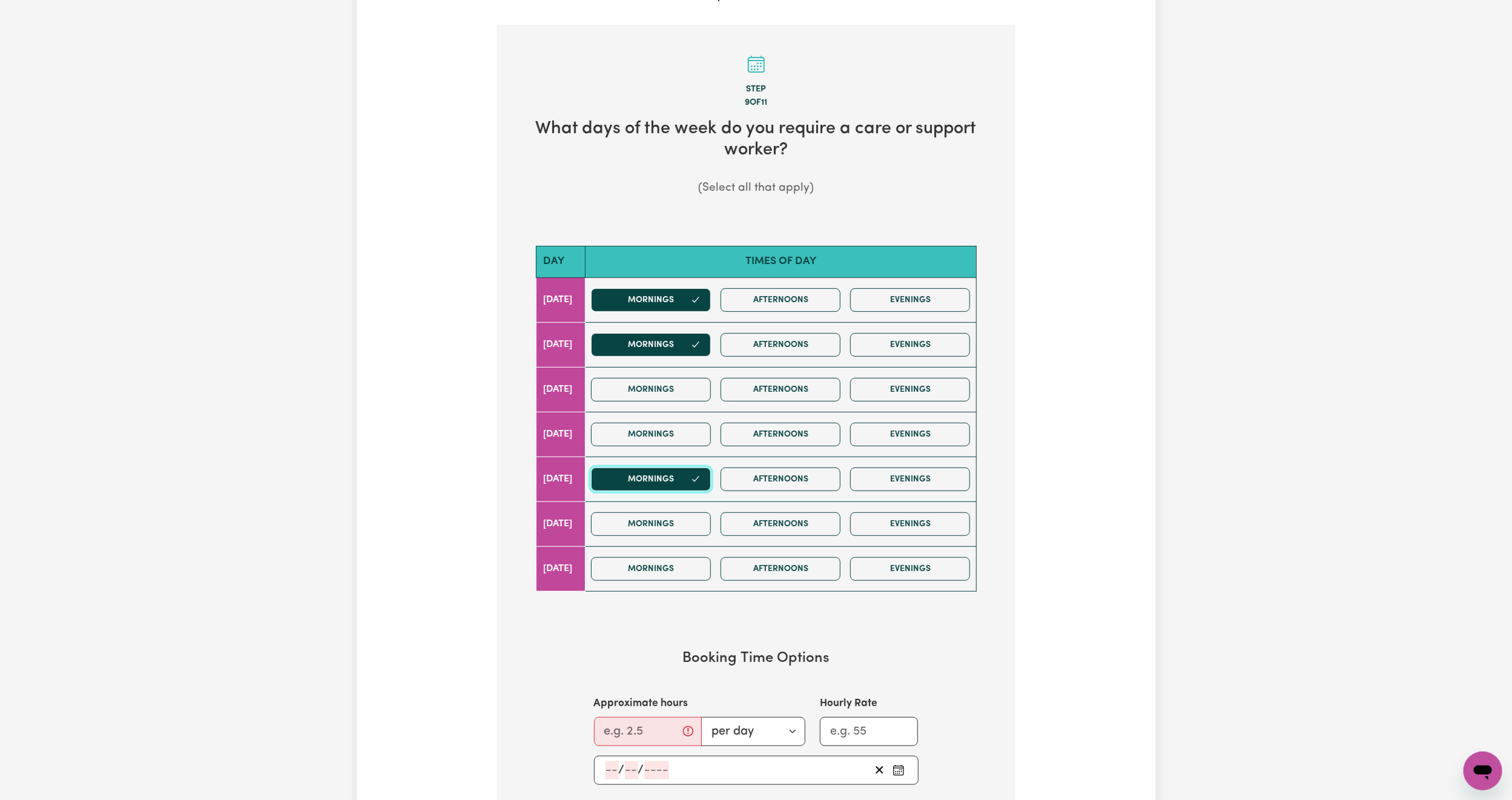
scroll to position [272, 0]
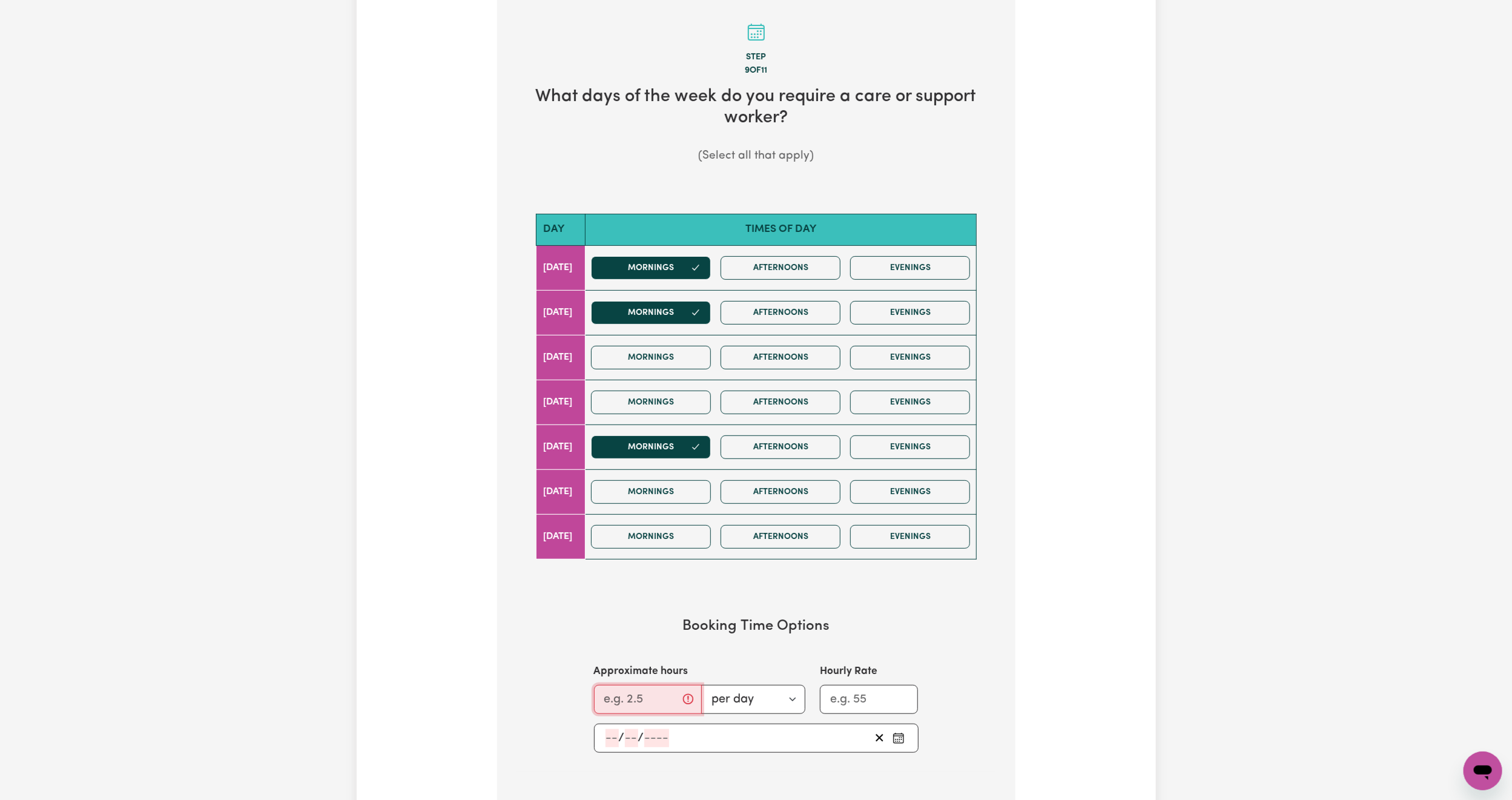
click at [660, 714] on input "Approximate hours" at bounding box center [647, 699] width 108 height 29
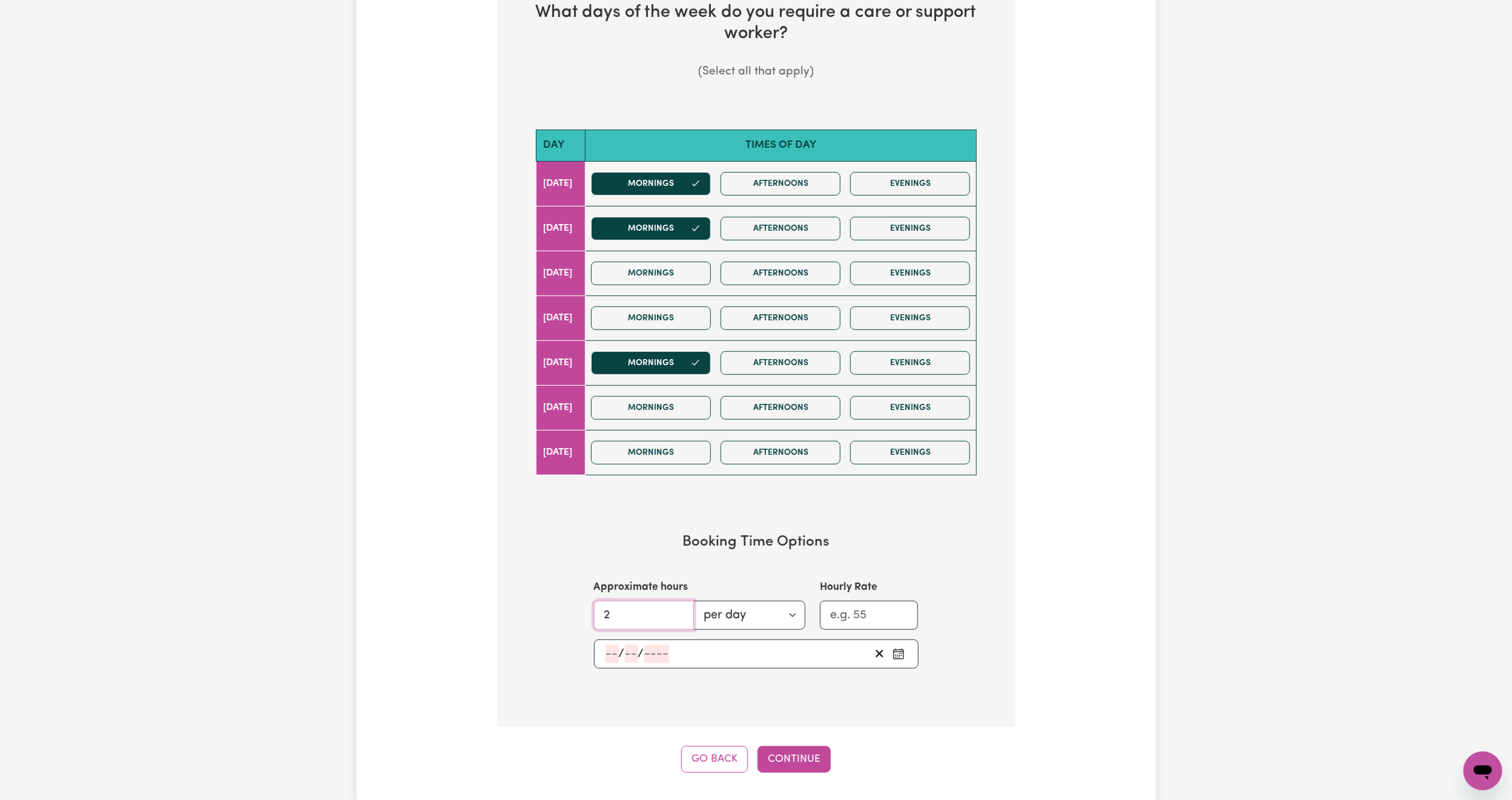
scroll to position [454, 0]
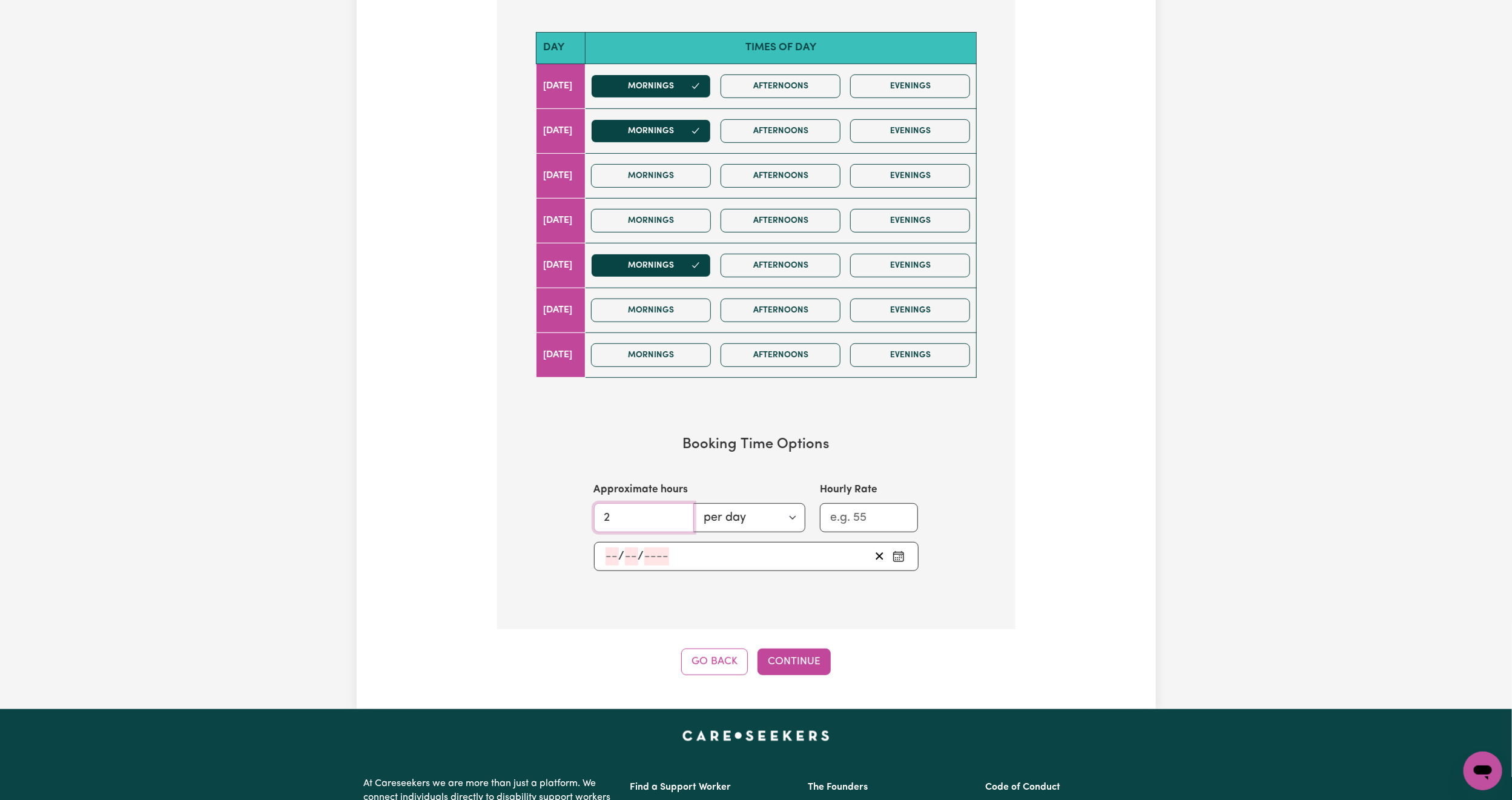
type input "2"
click at [767, 555] on div "/ /" at bounding box center [737, 556] width 266 height 18
click at [617, 444] on button "1" at bounding box center [610, 444] width 31 height 22
type input "2025-09-01"
type input "1"
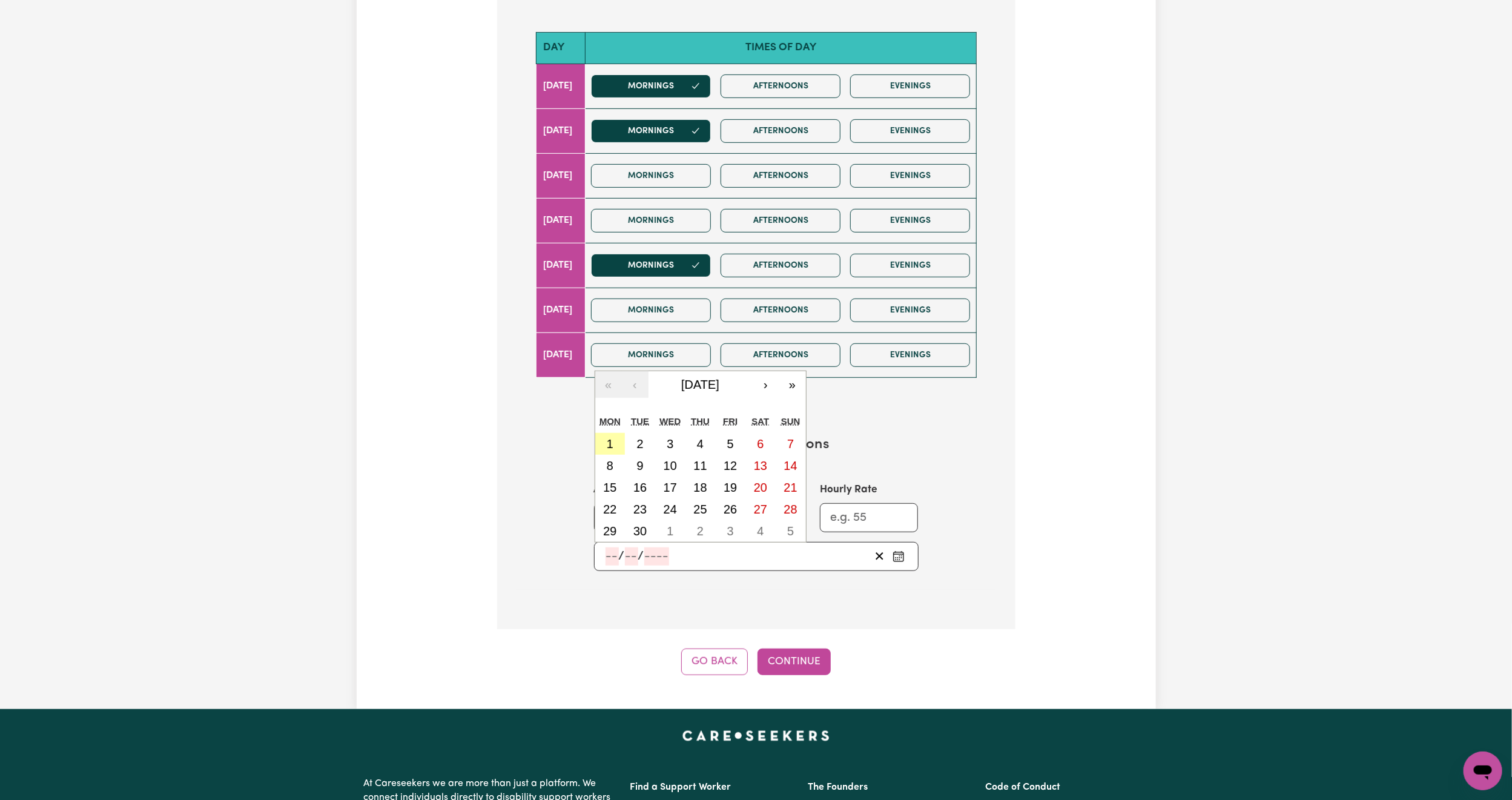
type input "9"
type input "2025"
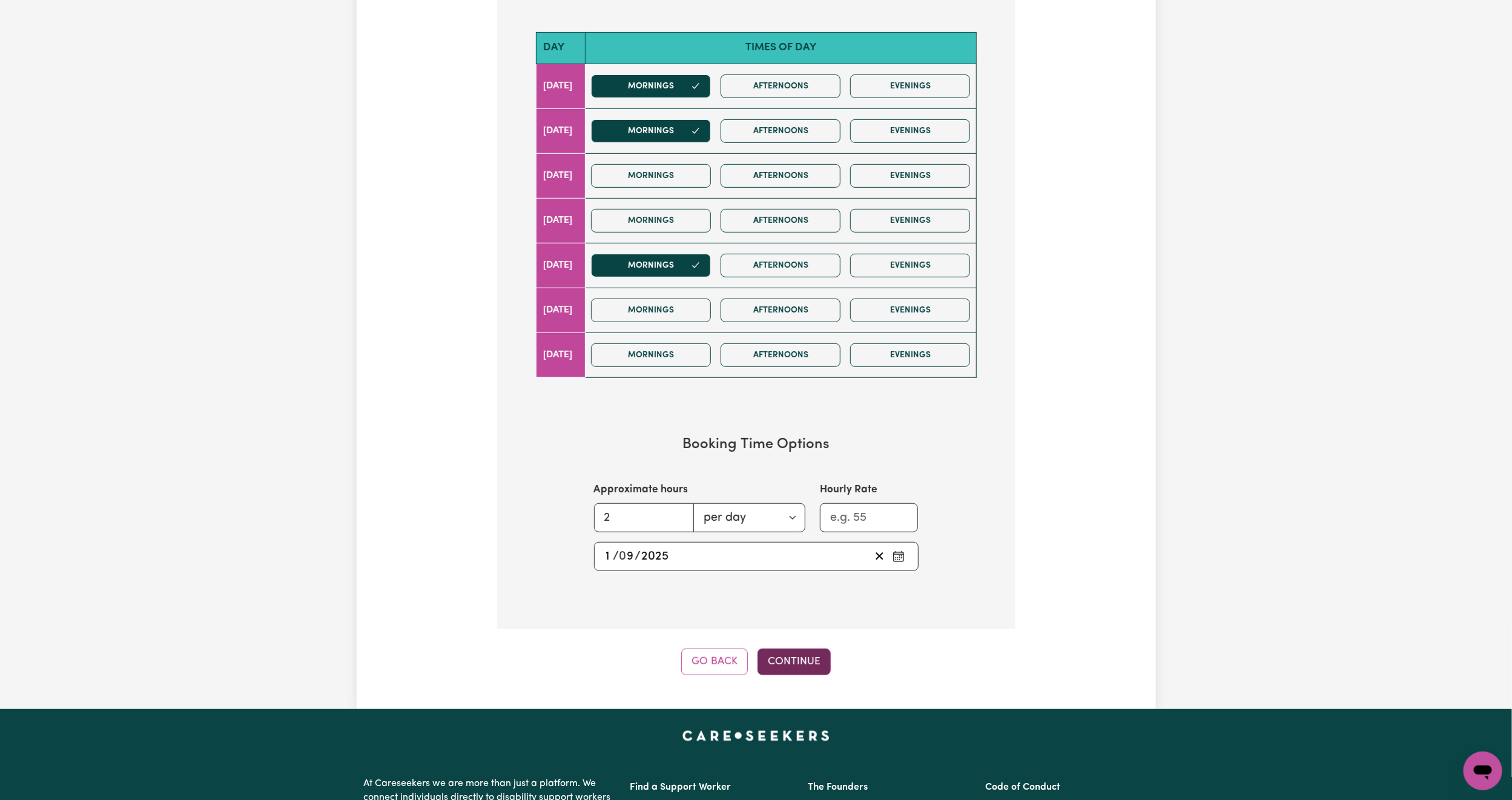
click at [787, 665] on button "Continue" at bounding box center [794, 662] width 74 height 27
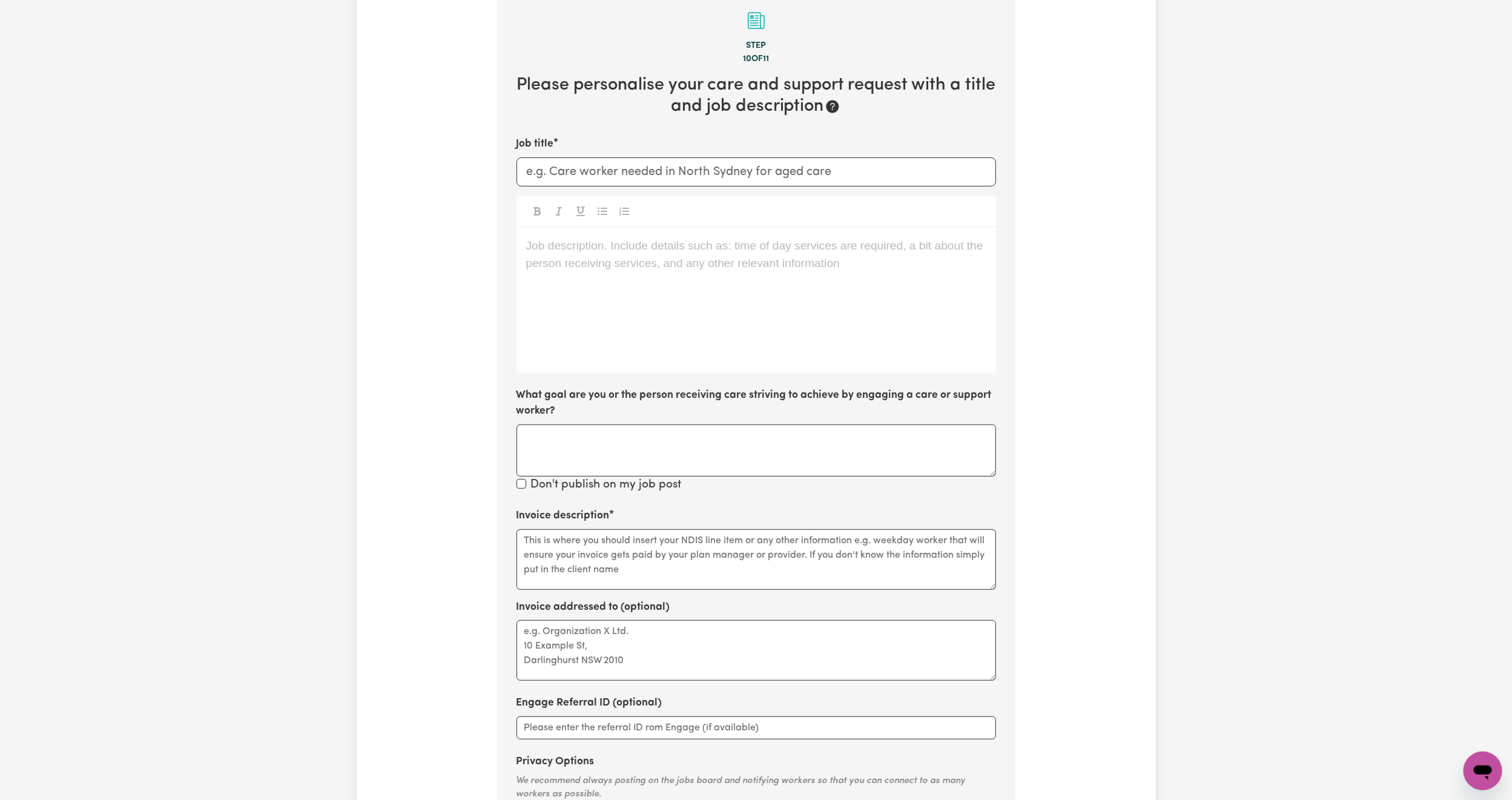
scroll to position [265, 0]
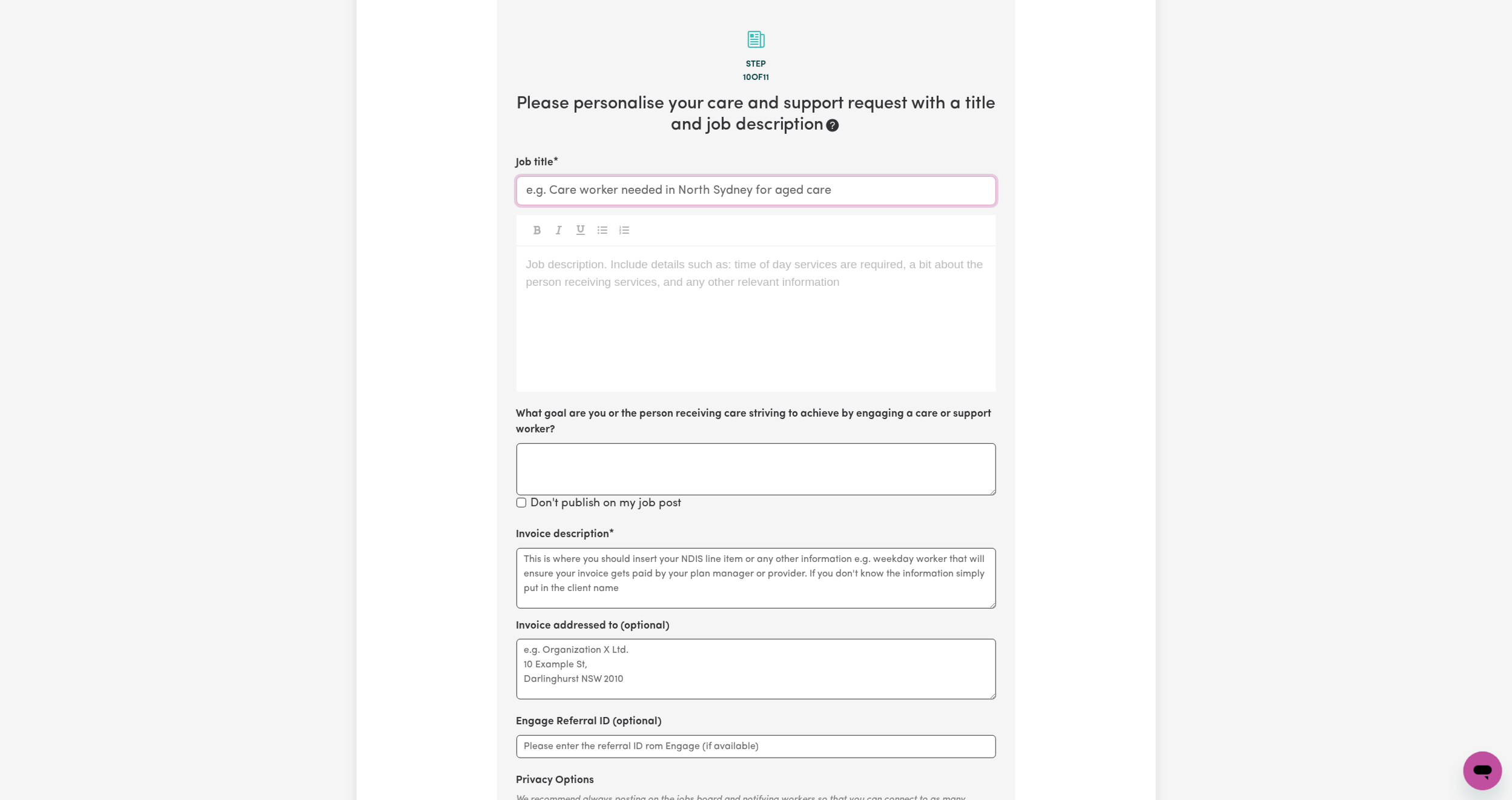
click at [581, 186] on input "Job title" at bounding box center [756, 191] width 480 height 29
type input "a"
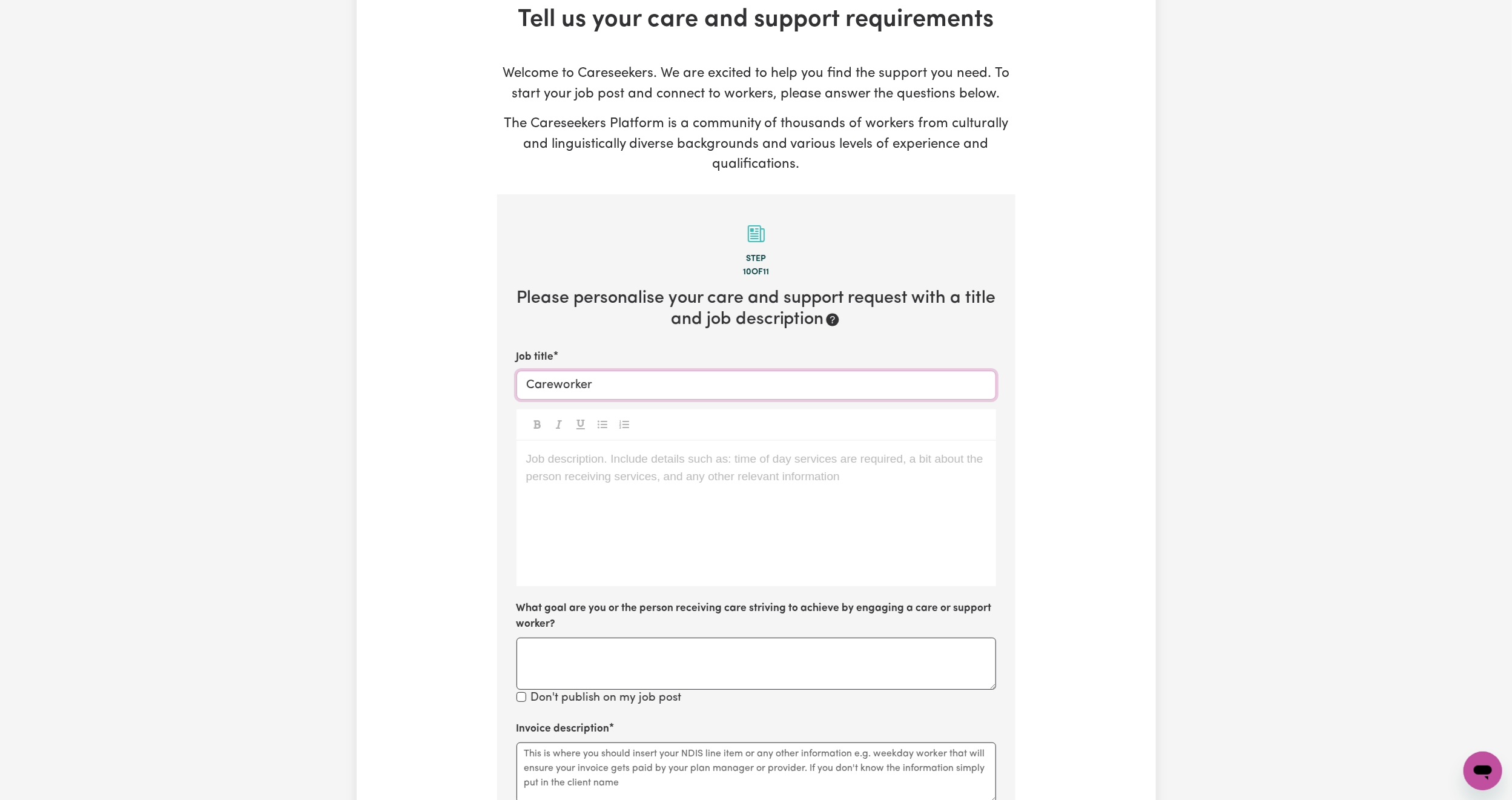
scroll to position [0, 0]
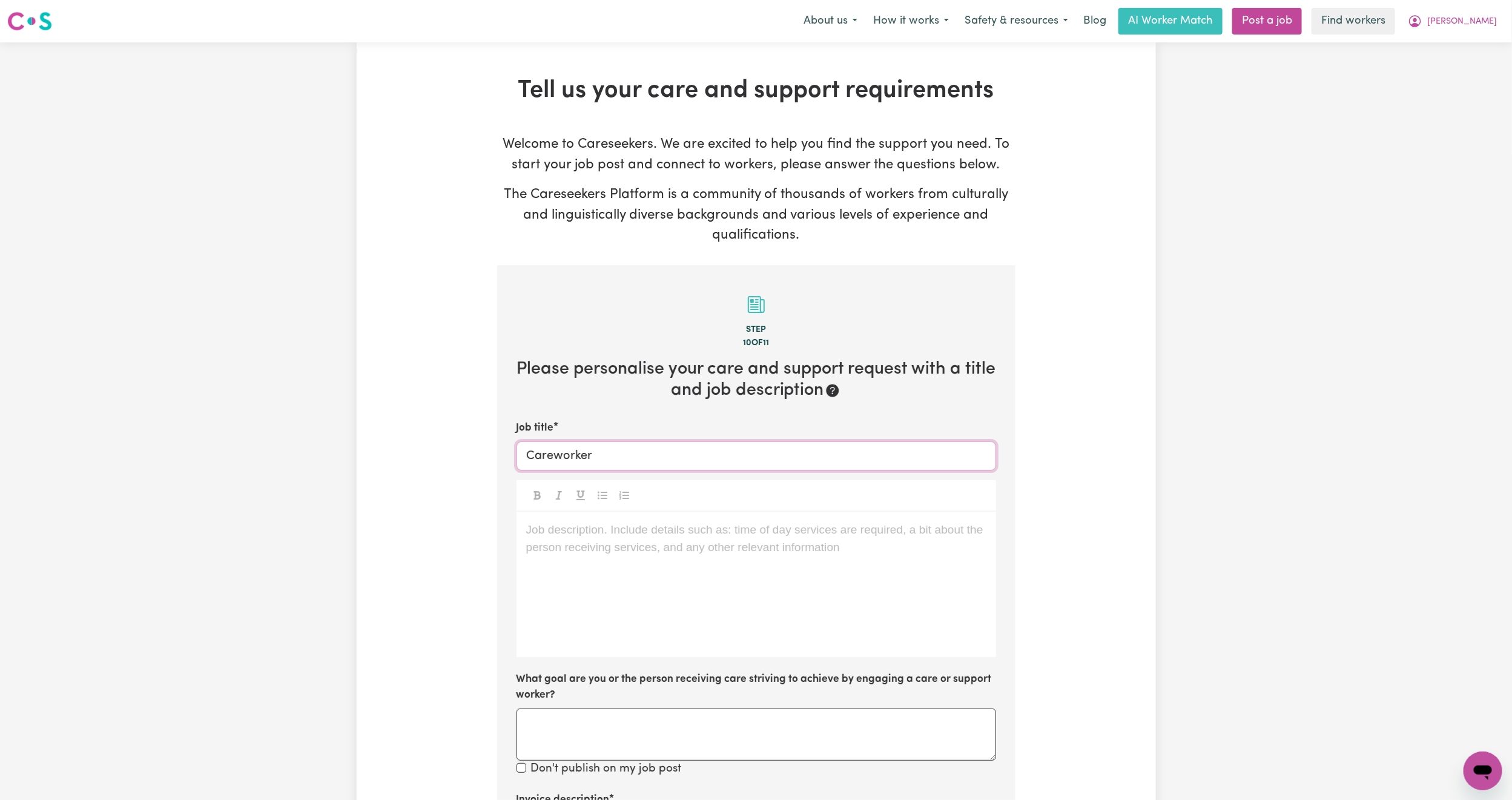
click at [616, 455] on input "Careworker" at bounding box center [756, 456] width 480 height 29
type input "Careworker needed for Cleaning"
click at [604, 542] on div "Job description. Include details such as: time of day services are required, a …" at bounding box center [756, 584] width 480 height 145
click at [843, 521] on p "We are looking for a support worker to assist with cleaning" at bounding box center [756, 530] width 460 height 17
click at [1484, 26] on span "[PERSON_NAME]" at bounding box center [1462, 21] width 70 height 13
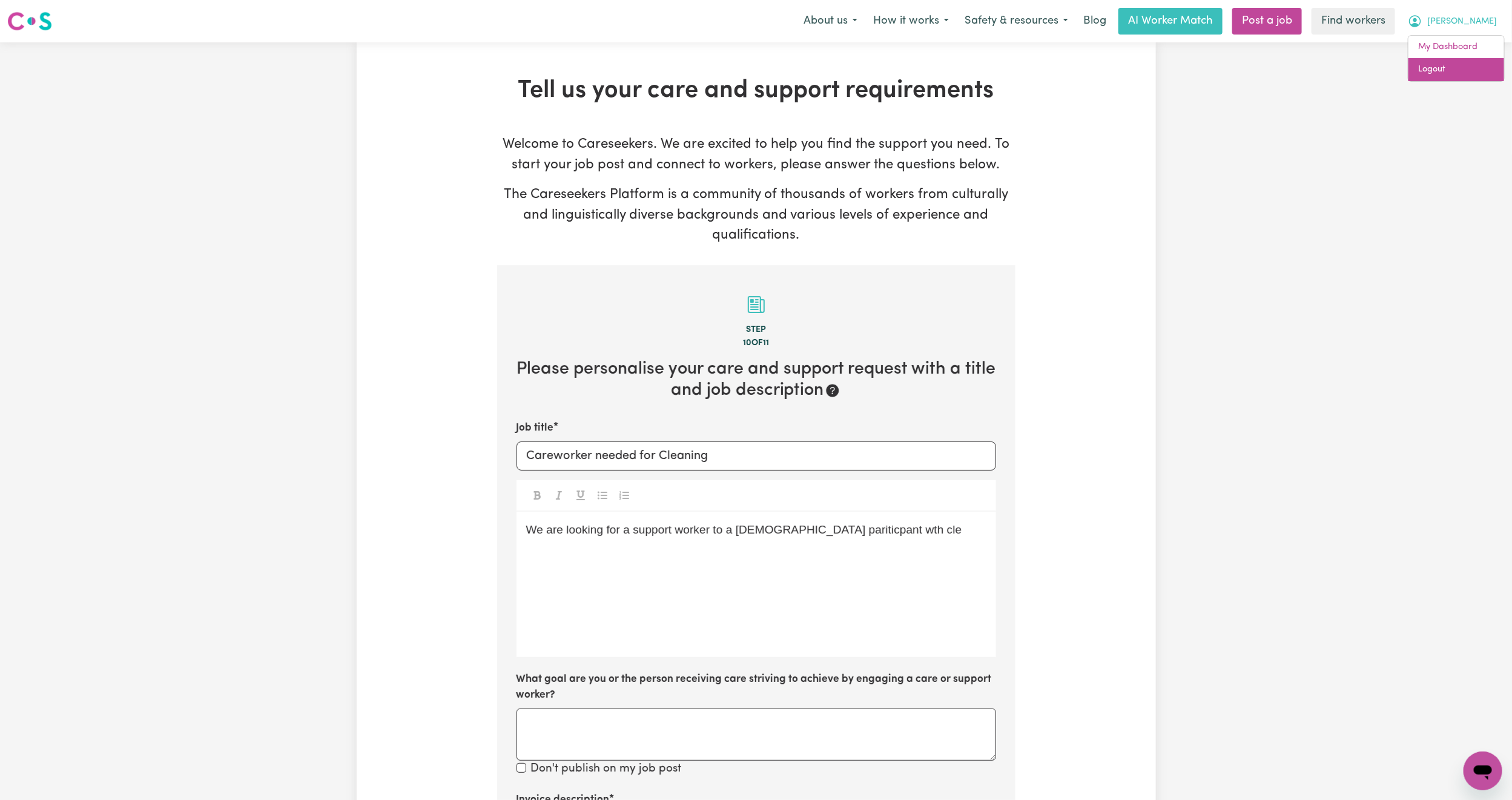
click at [1441, 67] on link "Logout" at bounding box center [1457, 69] width 96 height 23
